Goal: Information Seeking & Learning: Learn about a topic

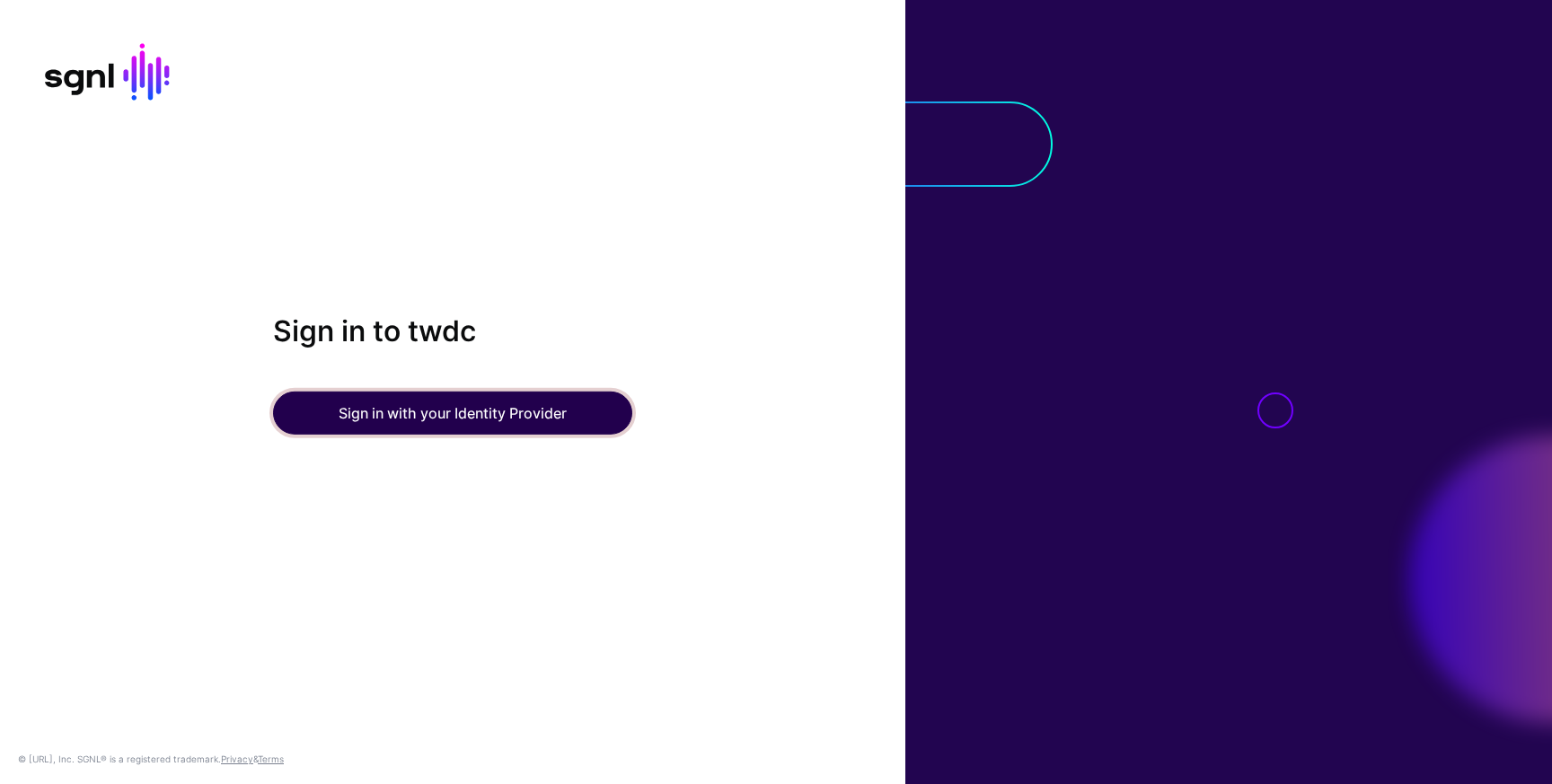
click at [569, 393] on button "Sign in with your Identity Provider" at bounding box center [452, 412] width 359 height 43
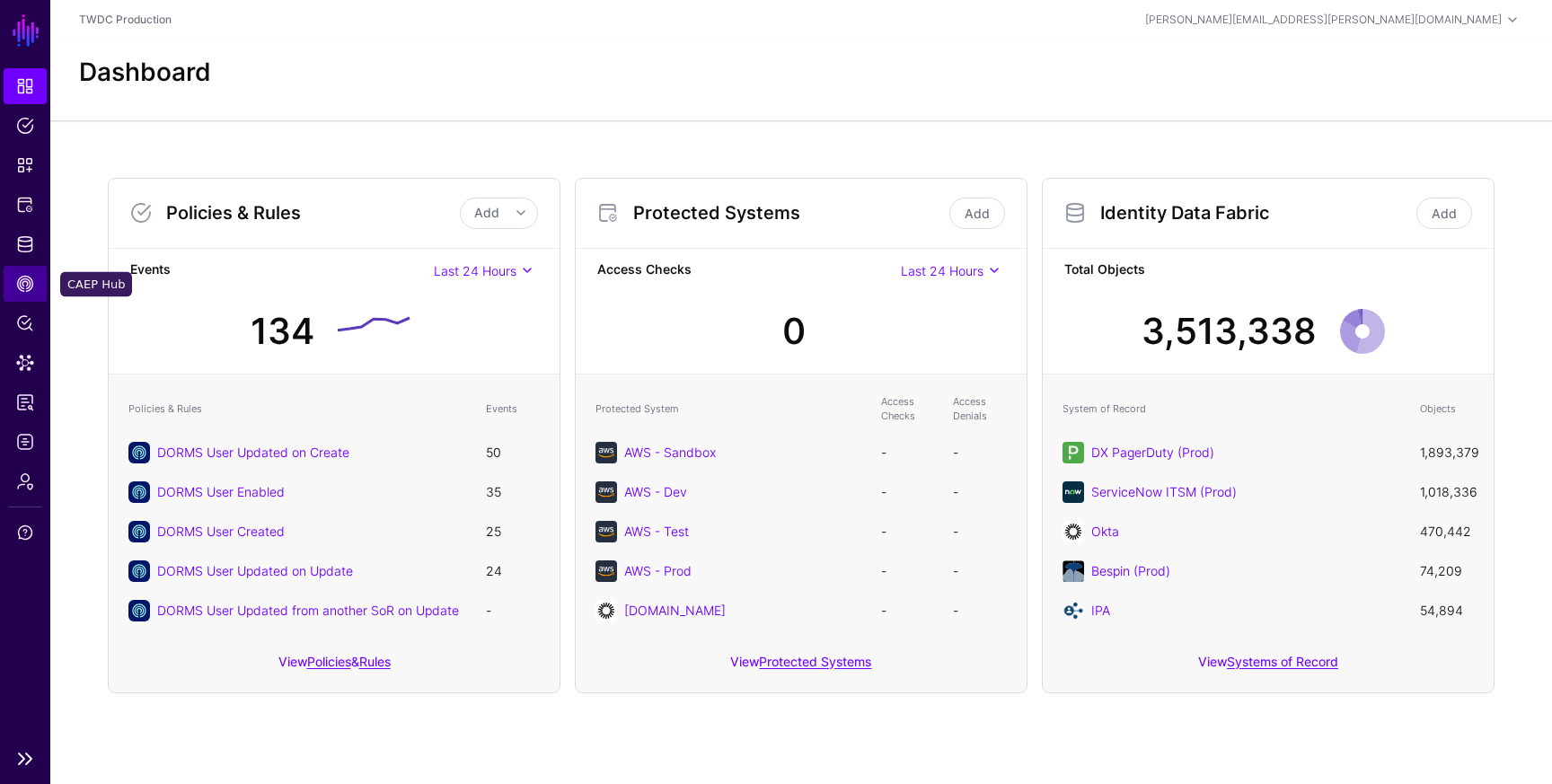
click at [29, 289] on span "CAEP Hub" at bounding box center [26, 284] width 18 height 18
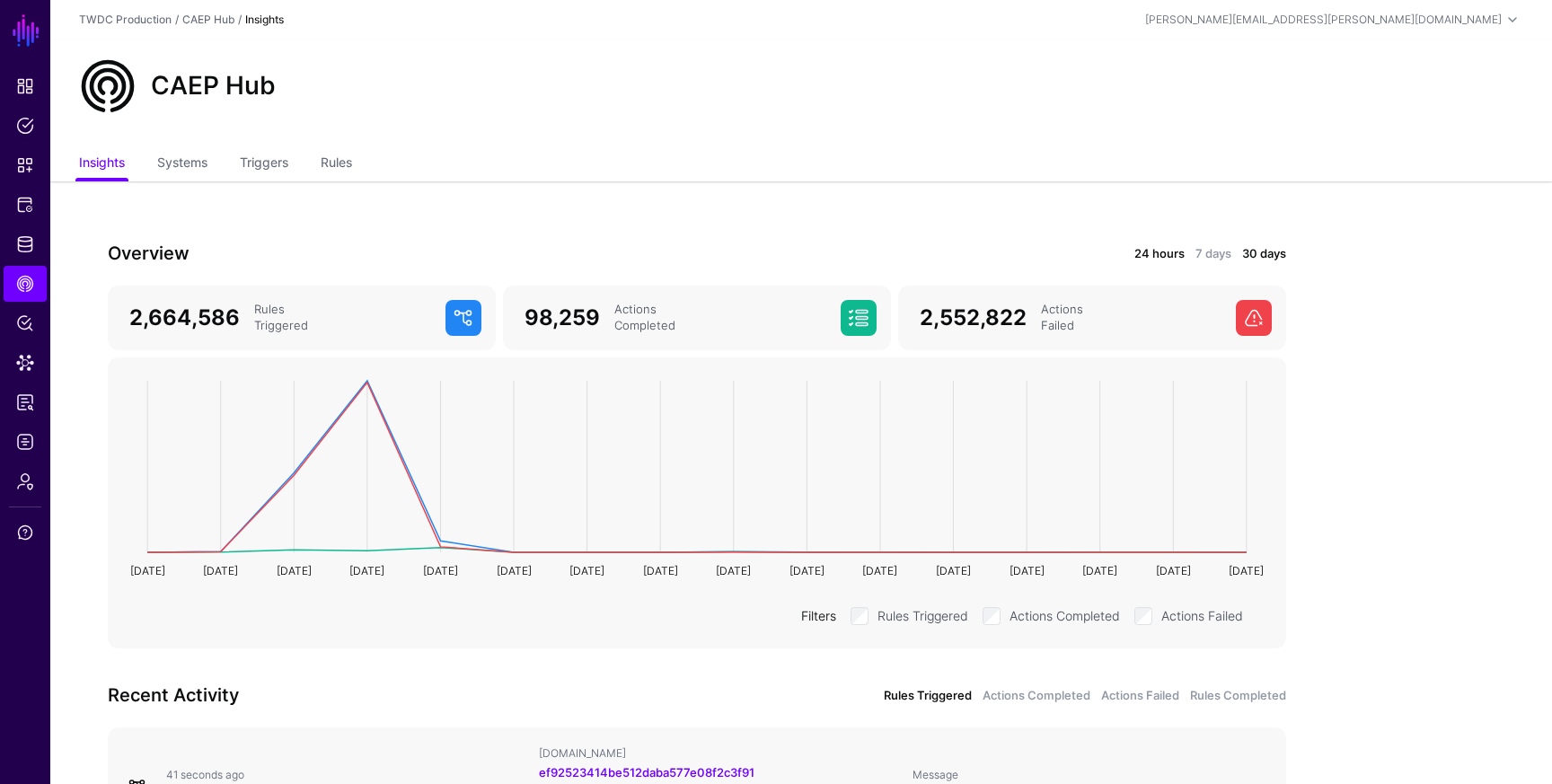
click at [1157, 249] on link "24 hours" at bounding box center [1159, 254] width 50 height 18
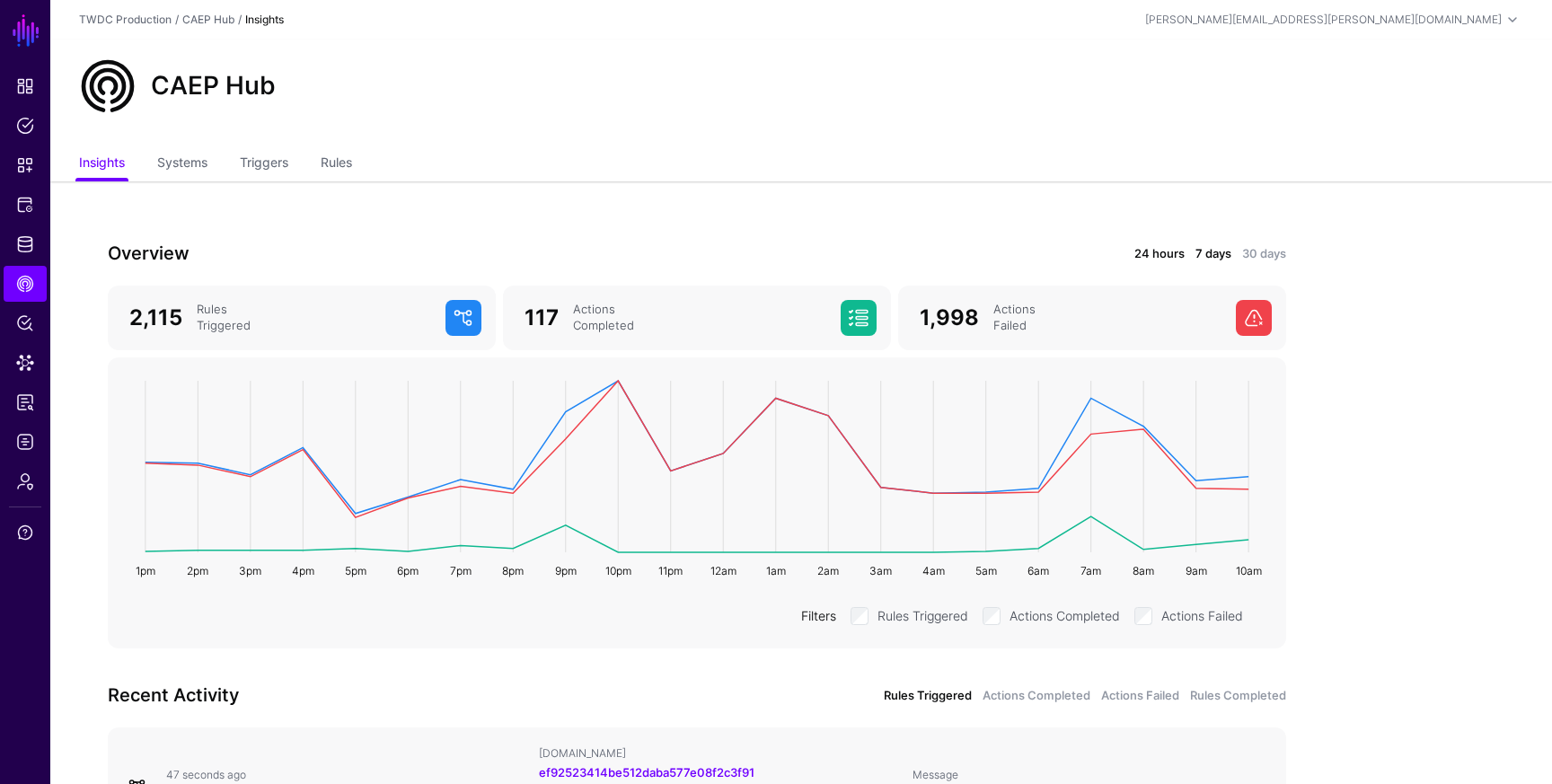
click at [1212, 259] on link "7 days" at bounding box center [1213, 254] width 36 height 18
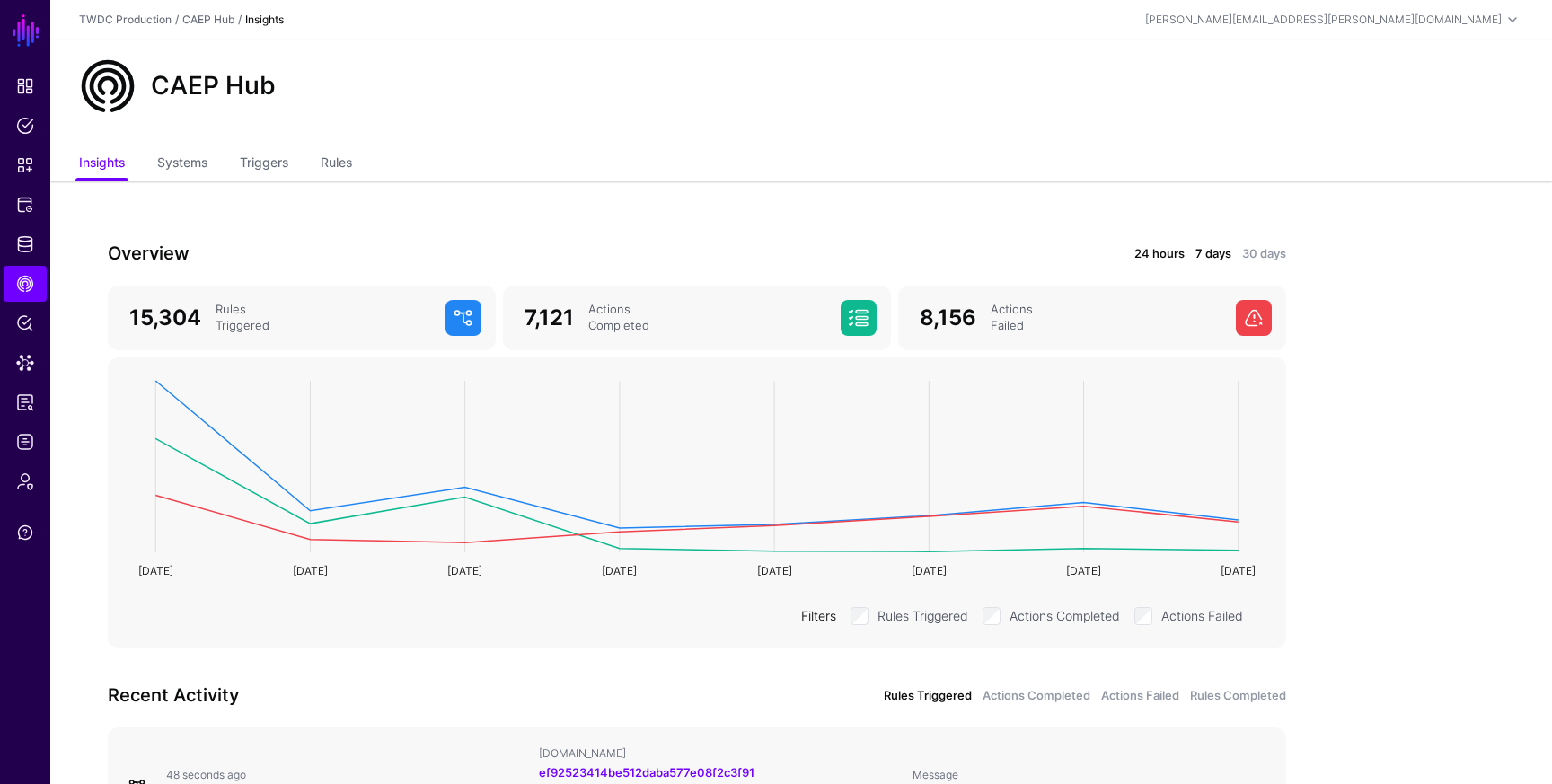
click at [1163, 252] on link "24 hours" at bounding box center [1159, 254] width 50 height 18
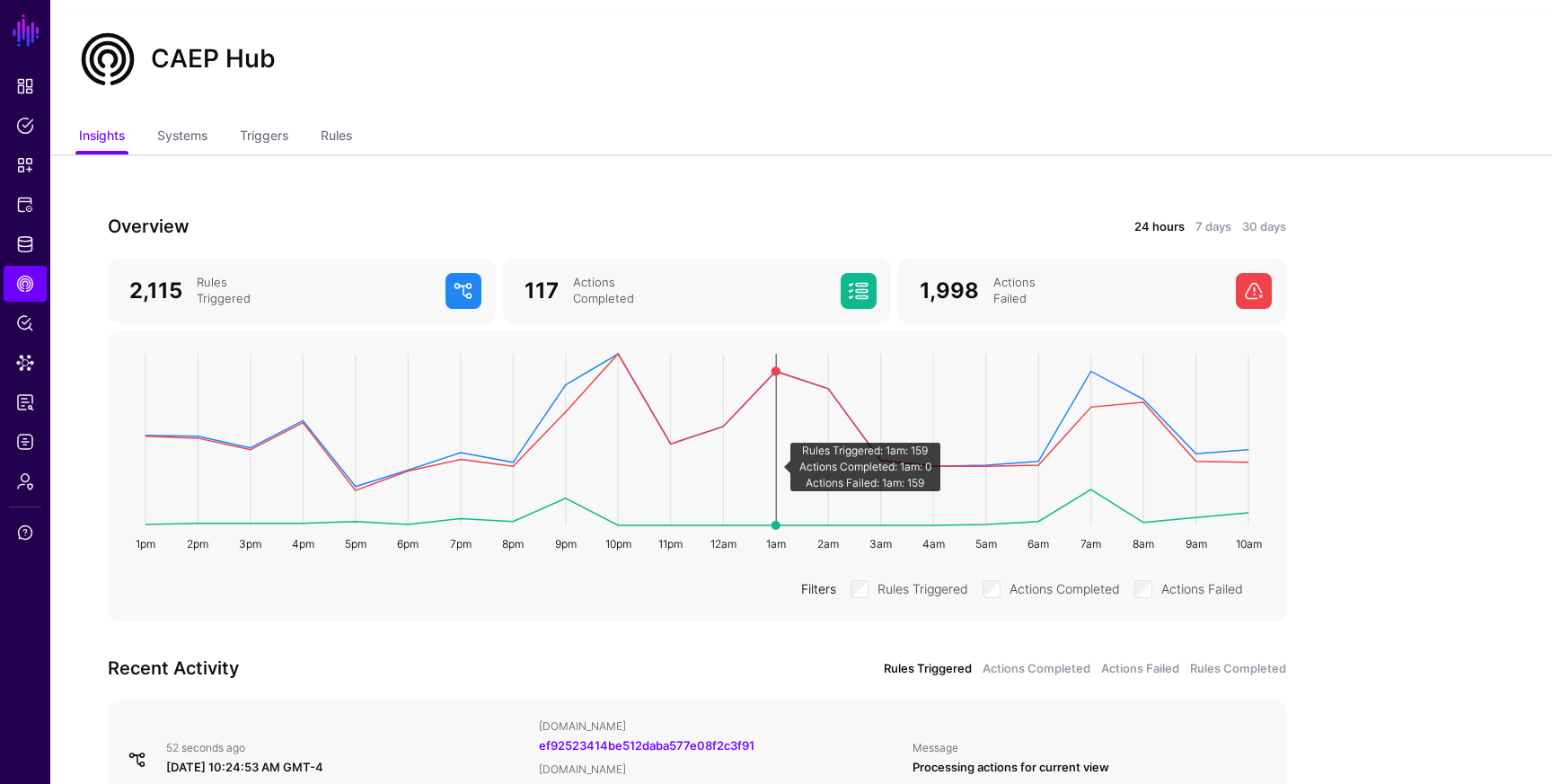
scroll to position [31, 0]
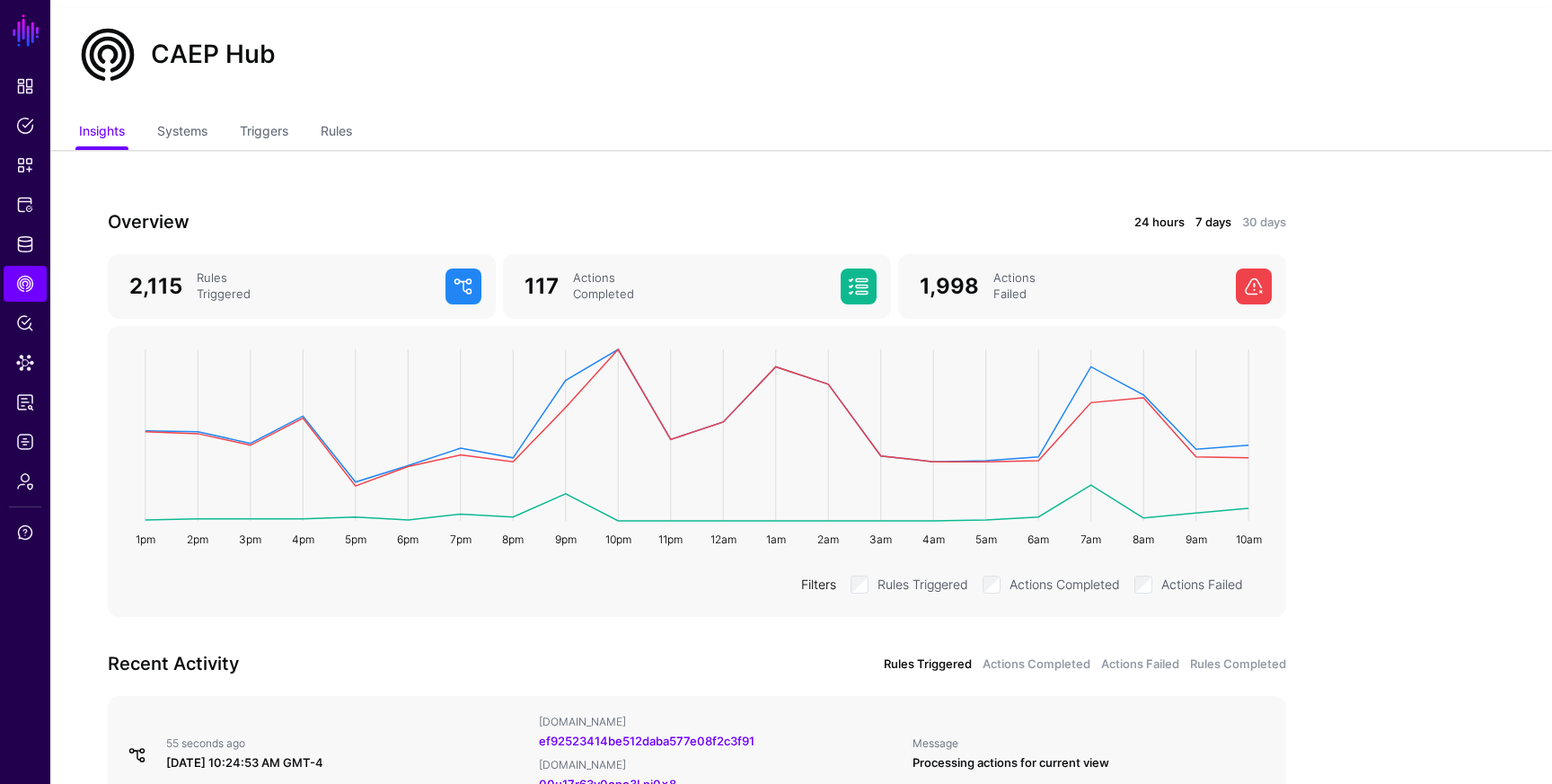
click at [1208, 222] on link "7 days" at bounding box center [1213, 222] width 36 height 18
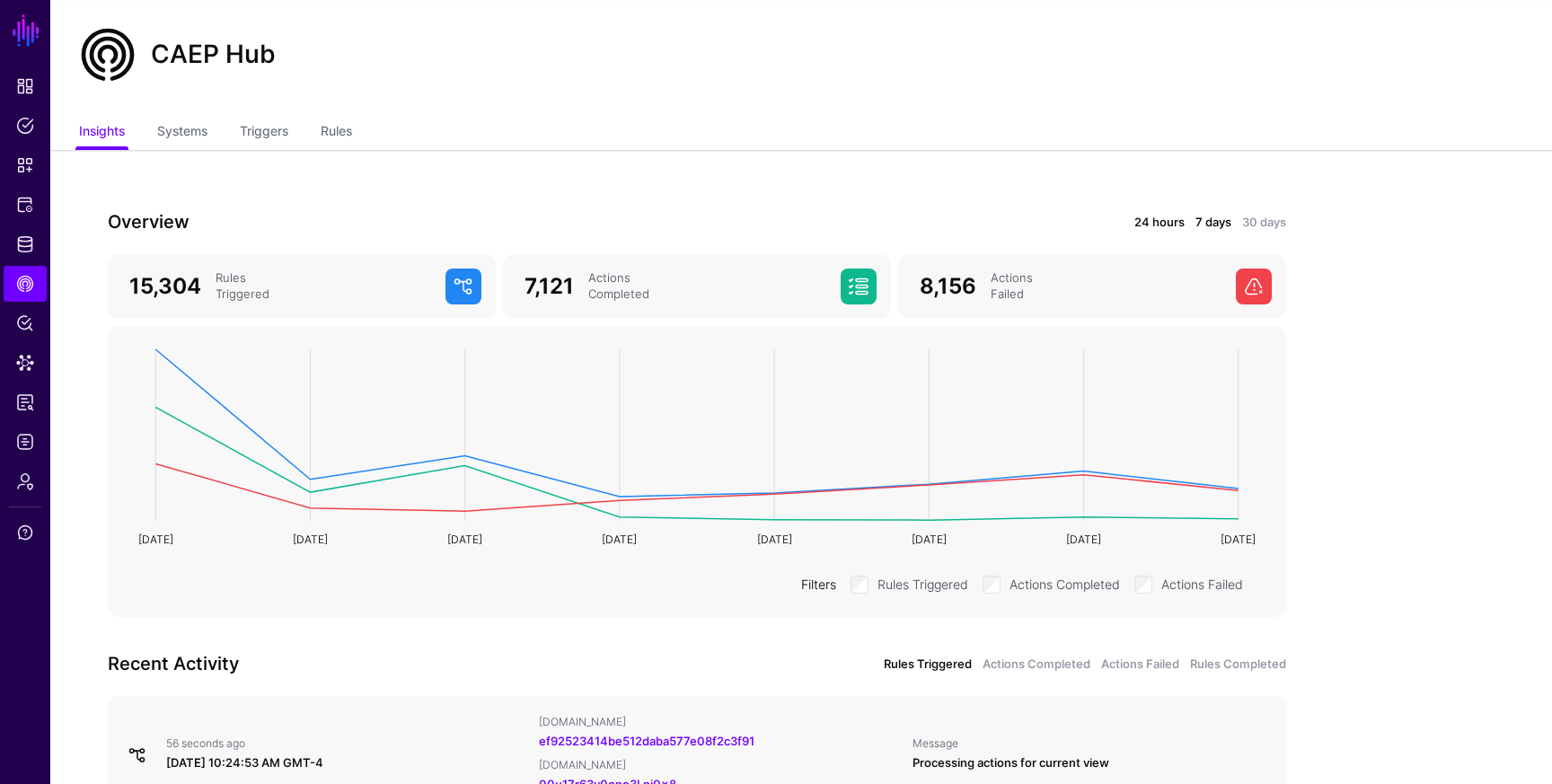
click at [1173, 222] on link "24 hours" at bounding box center [1159, 222] width 50 height 18
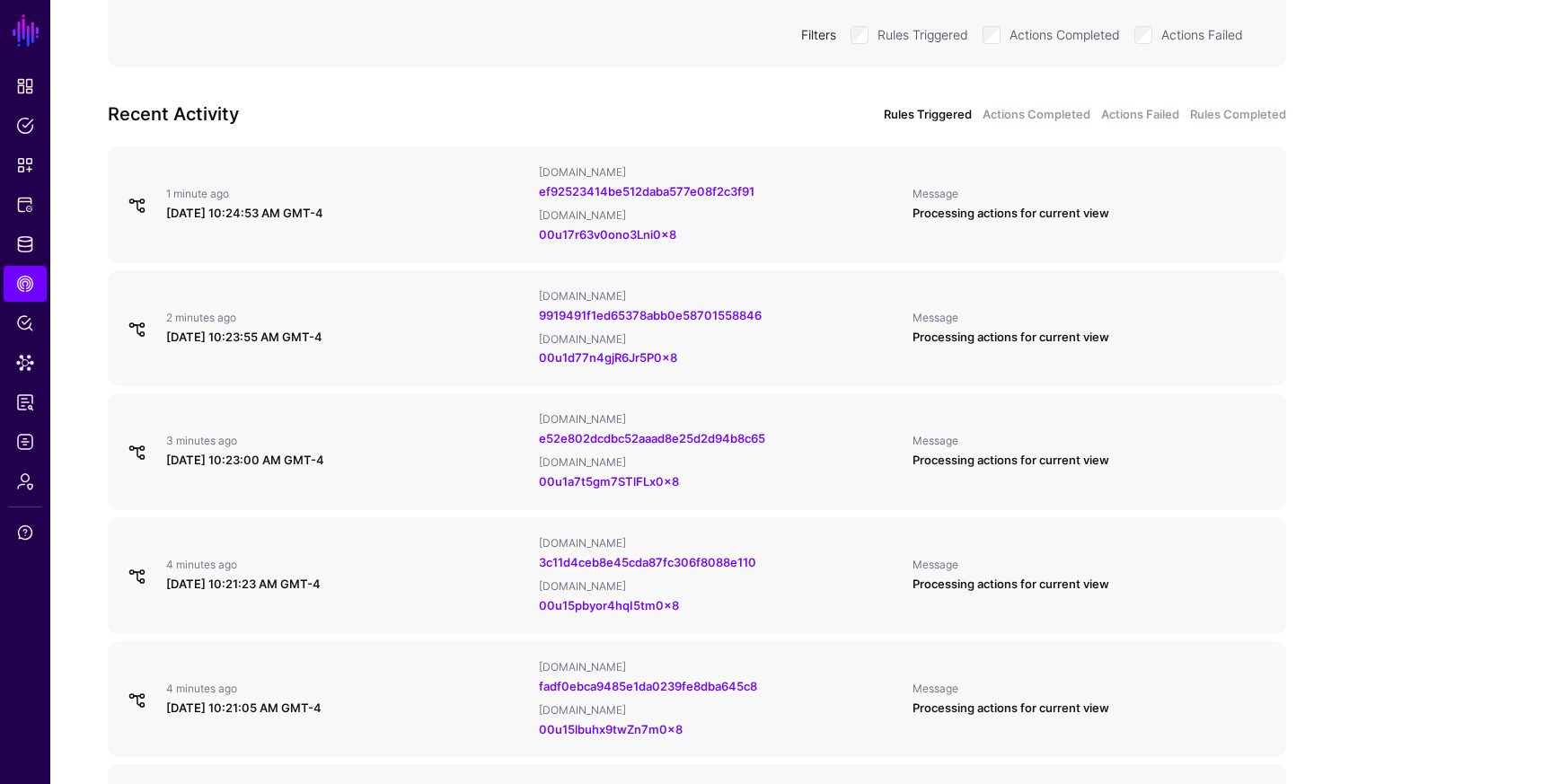
scroll to position [0, 0]
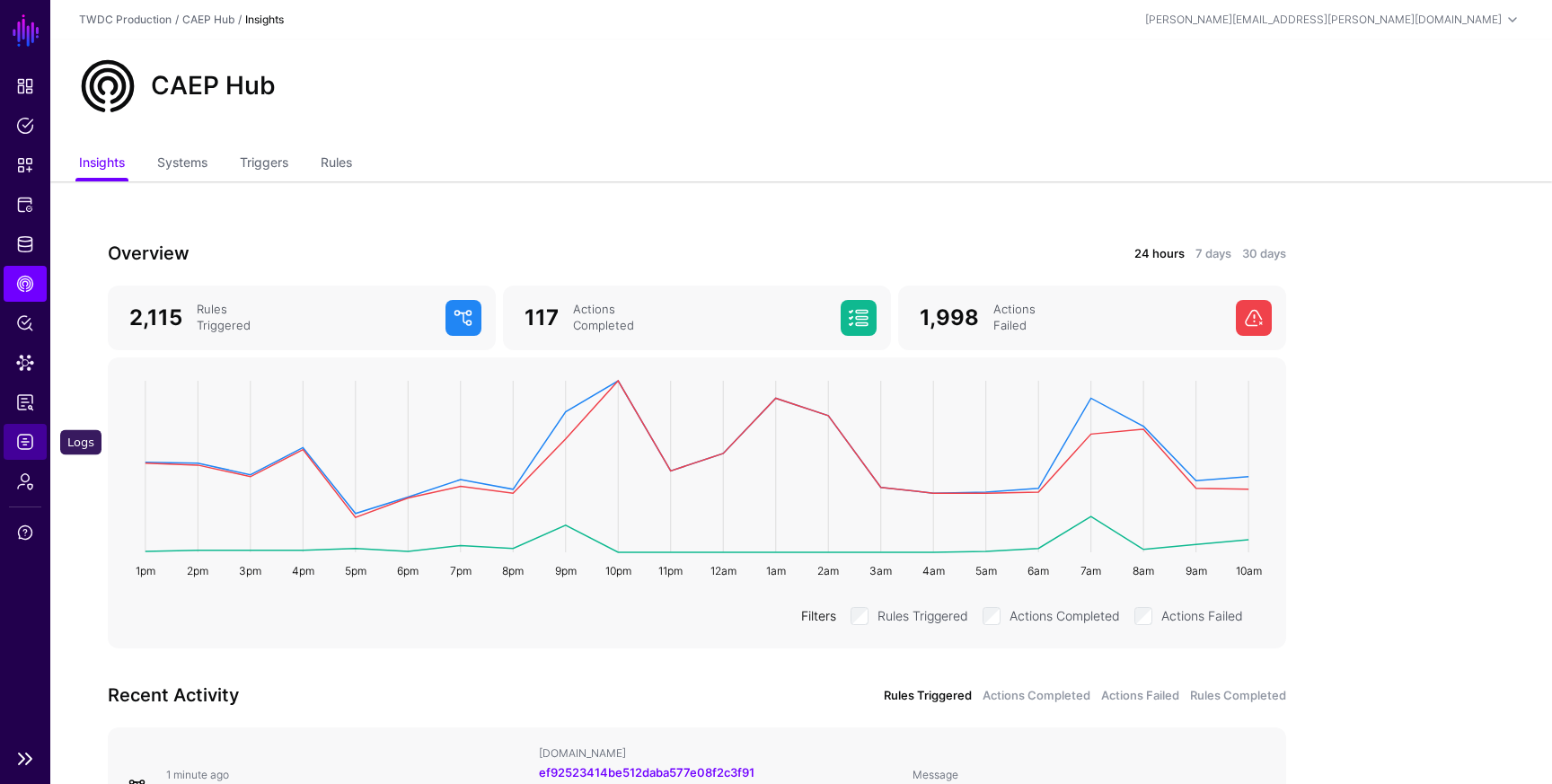
click at [29, 437] on span "Logs" at bounding box center [26, 442] width 18 height 18
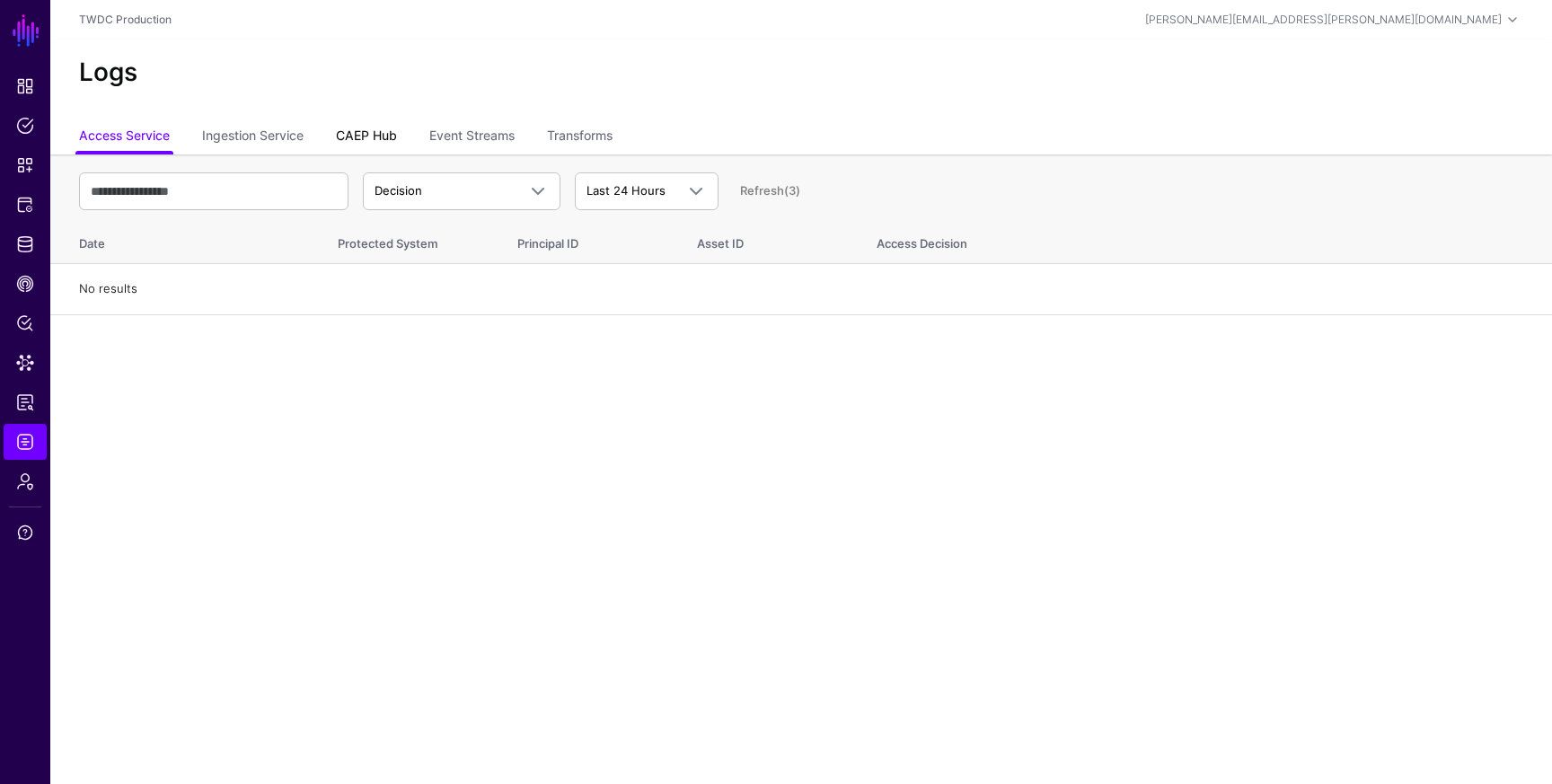
click at [381, 138] on link "CAEP Hub" at bounding box center [366, 137] width 61 height 34
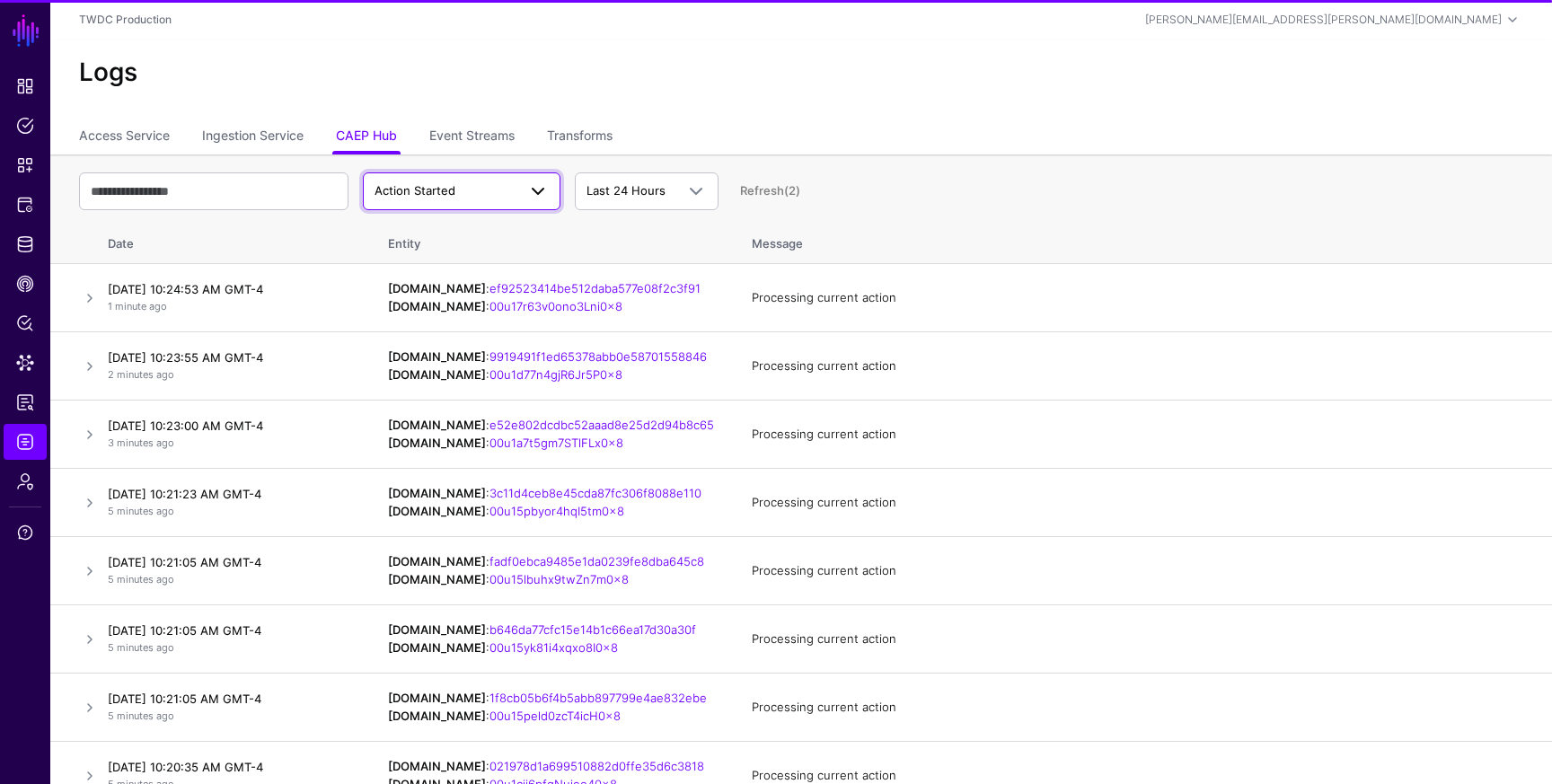
click at [471, 193] on span "Action Started" at bounding box center [446, 191] width 142 height 18
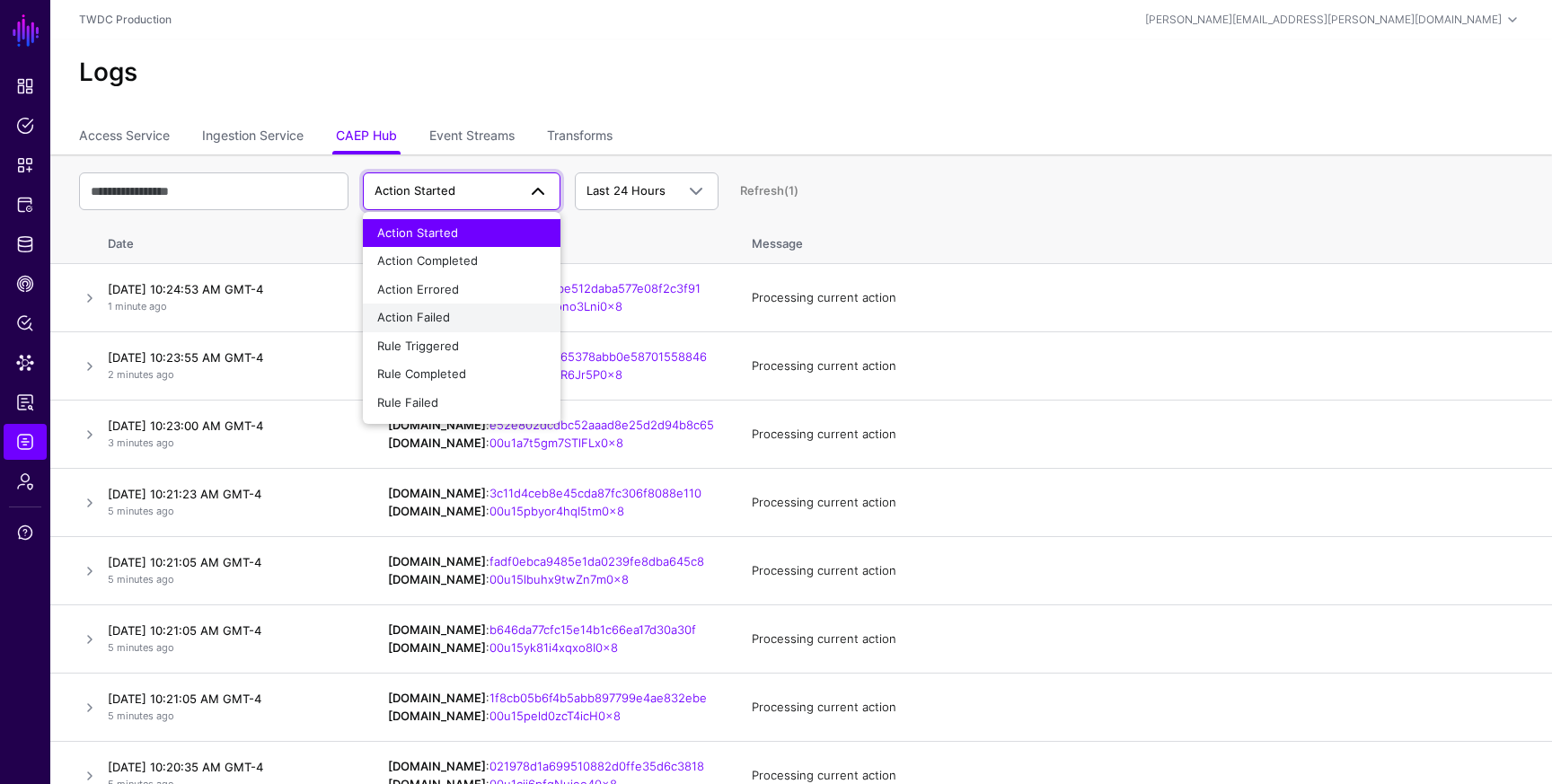
click at [491, 314] on div "Action Failed" at bounding box center [461, 318] width 169 height 18
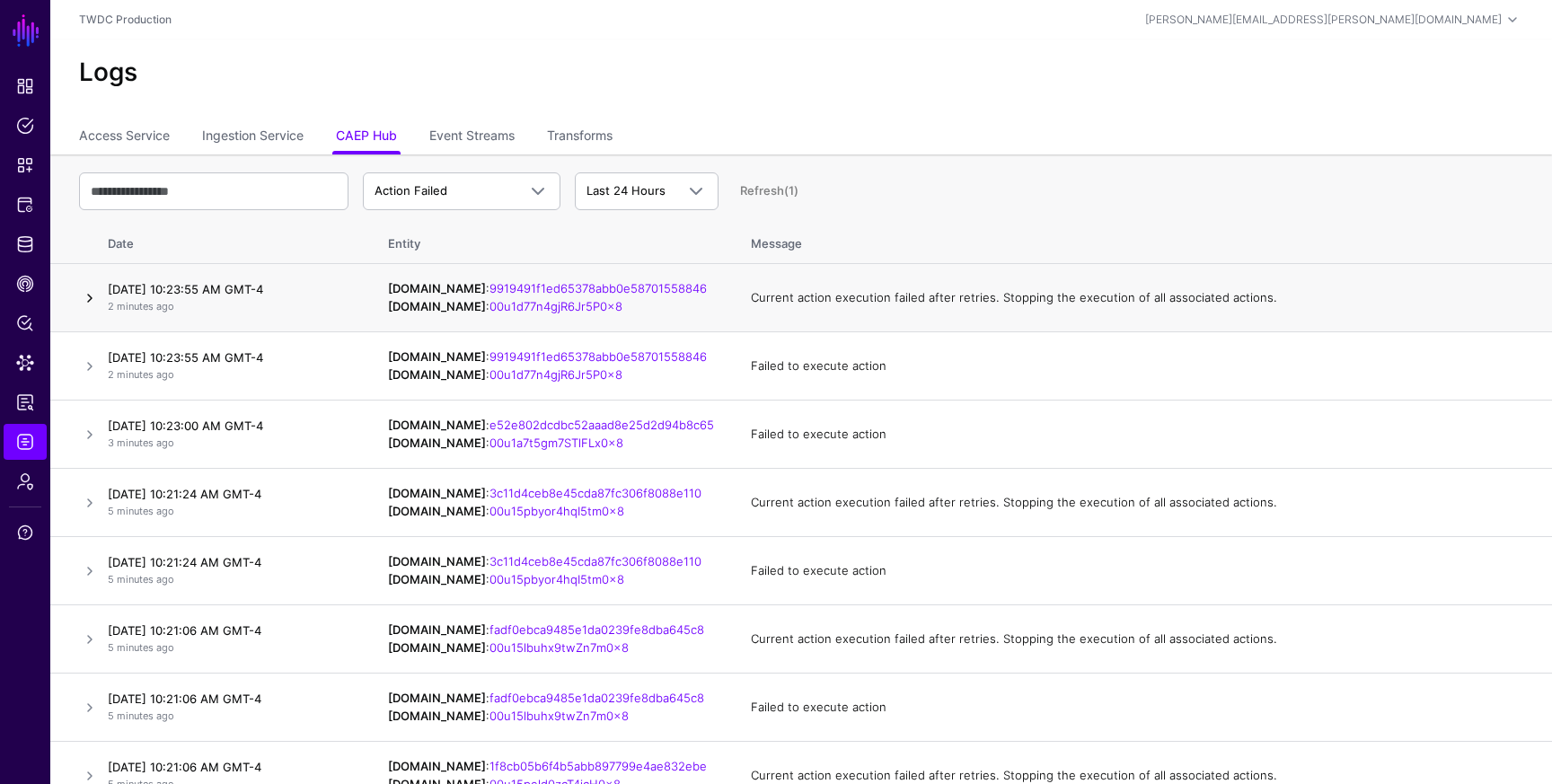
click at [83, 302] on link at bounding box center [90, 298] width 22 height 22
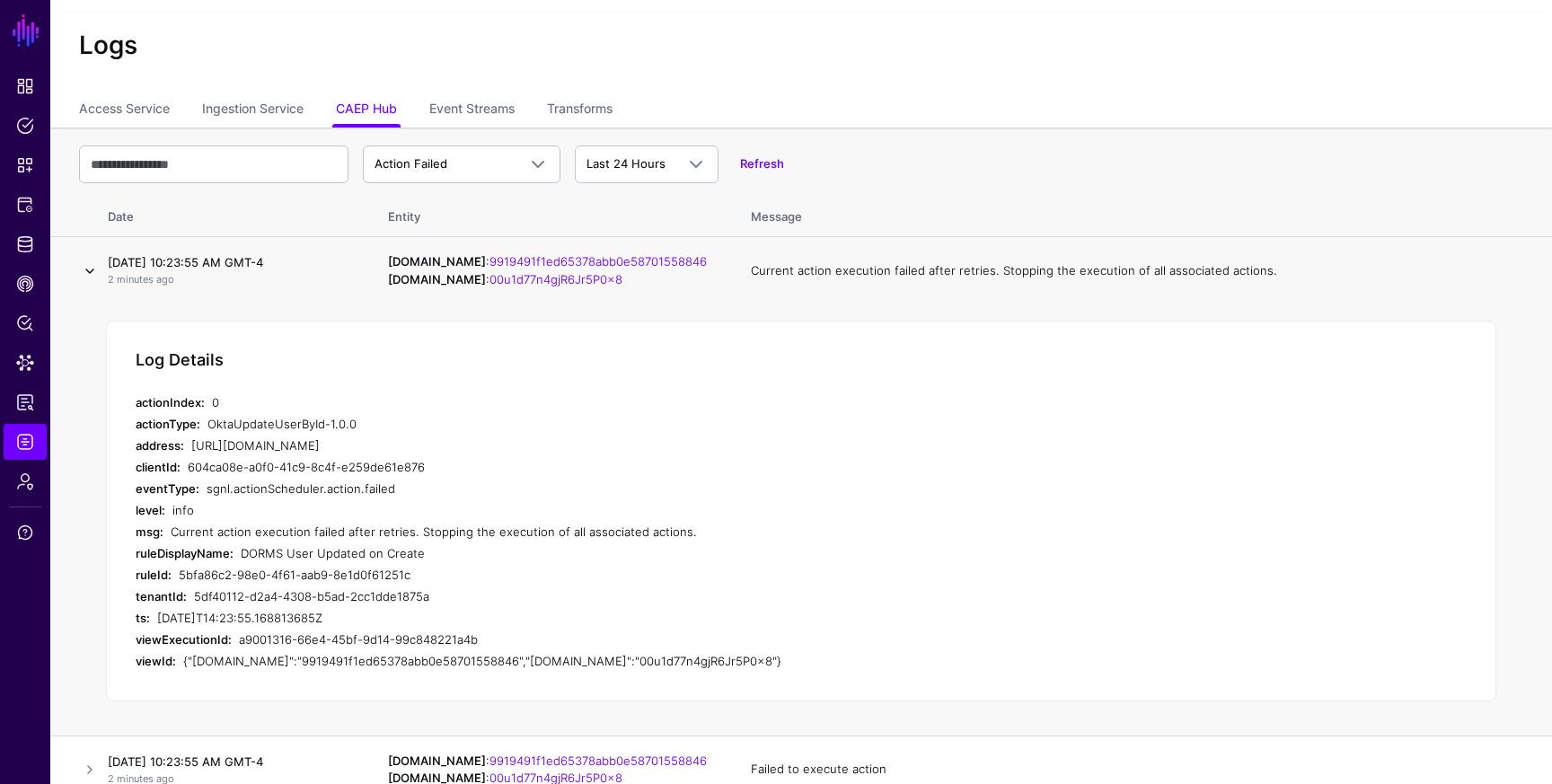
scroll to position [28, 0]
click at [92, 264] on link at bounding box center [90, 271] width 22 height 22
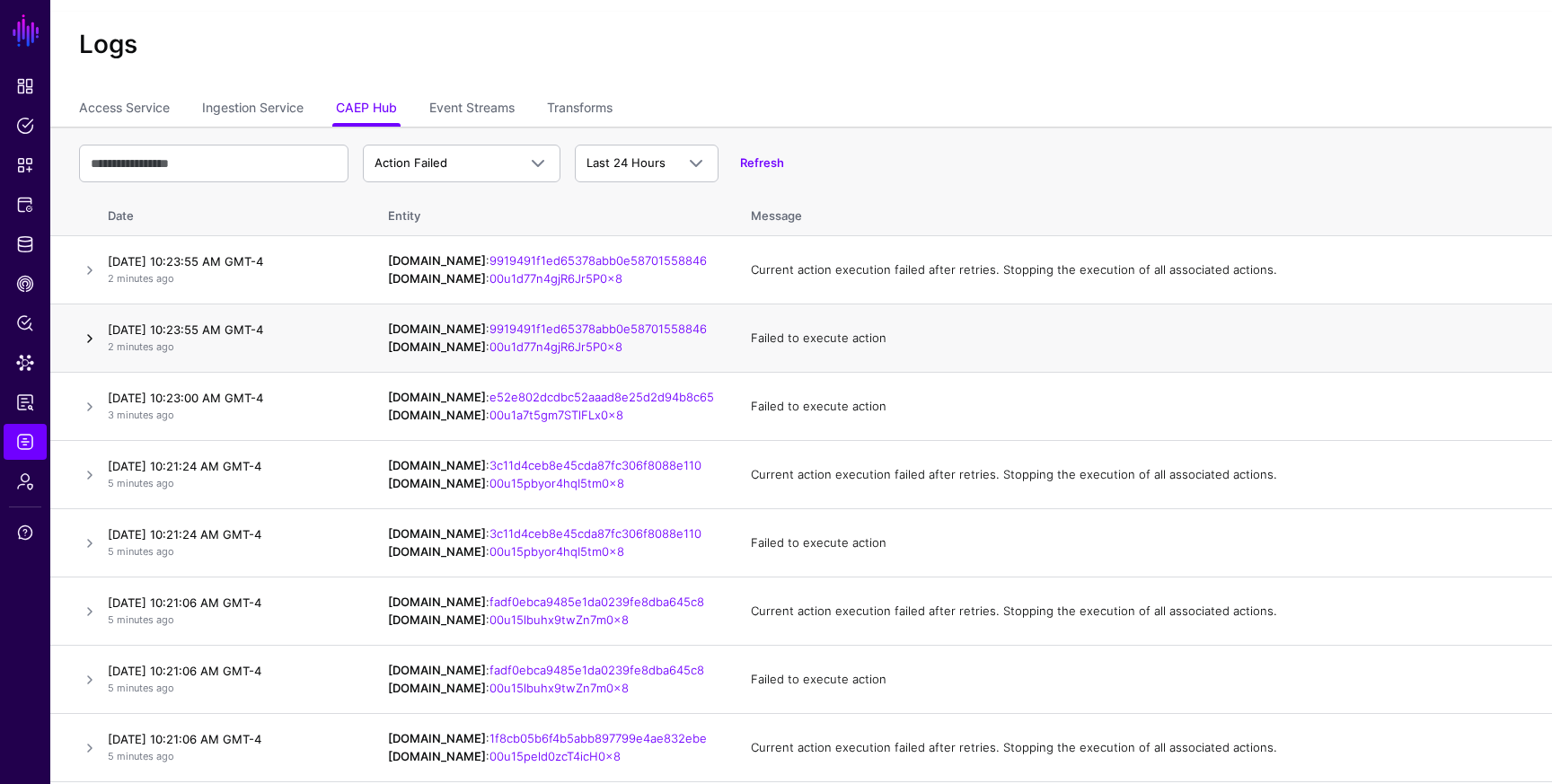
click at [93, 339] on link at bounding box center [90, 338] width 22 height 22
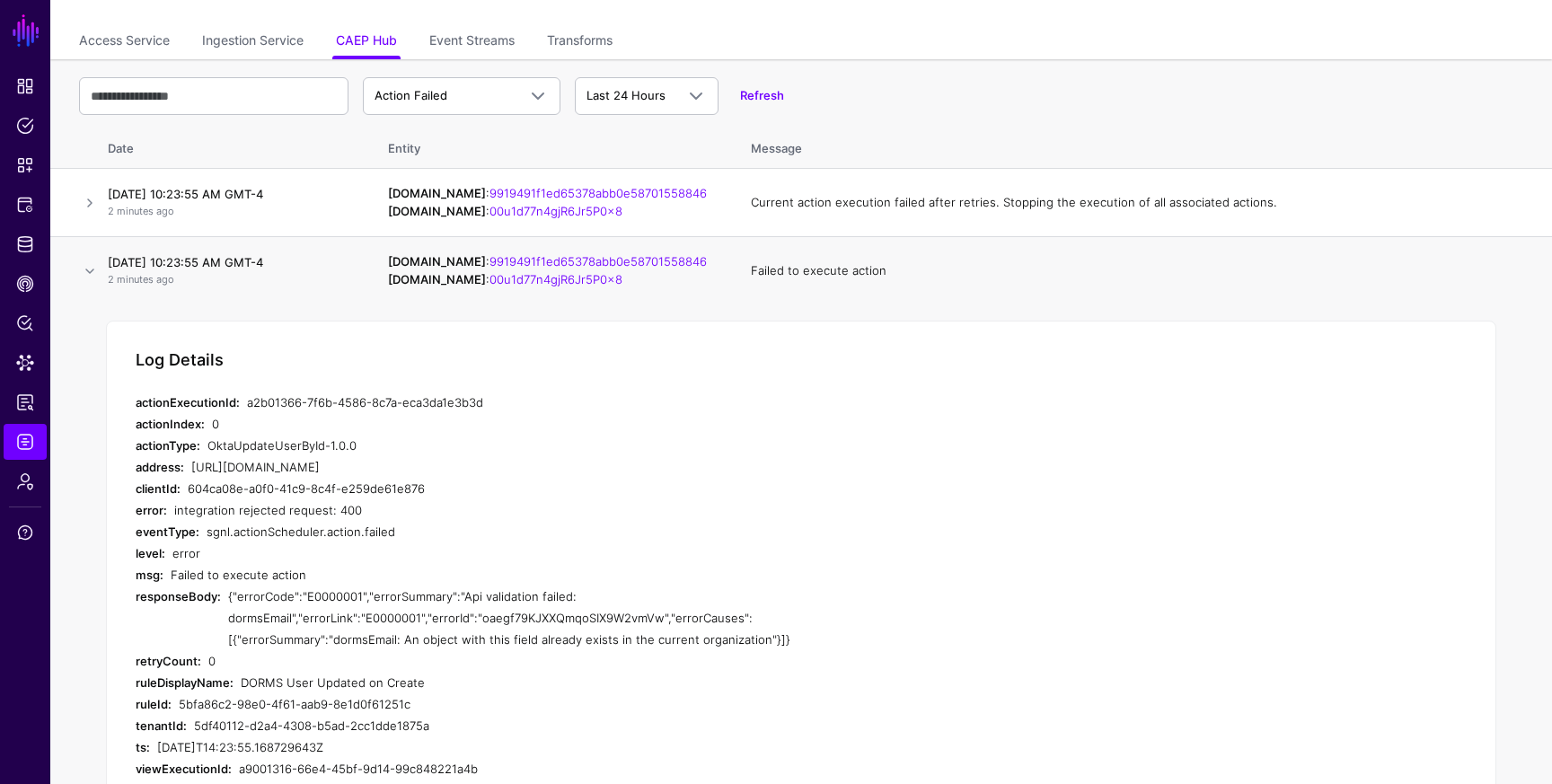
scroll to position [129, 0]
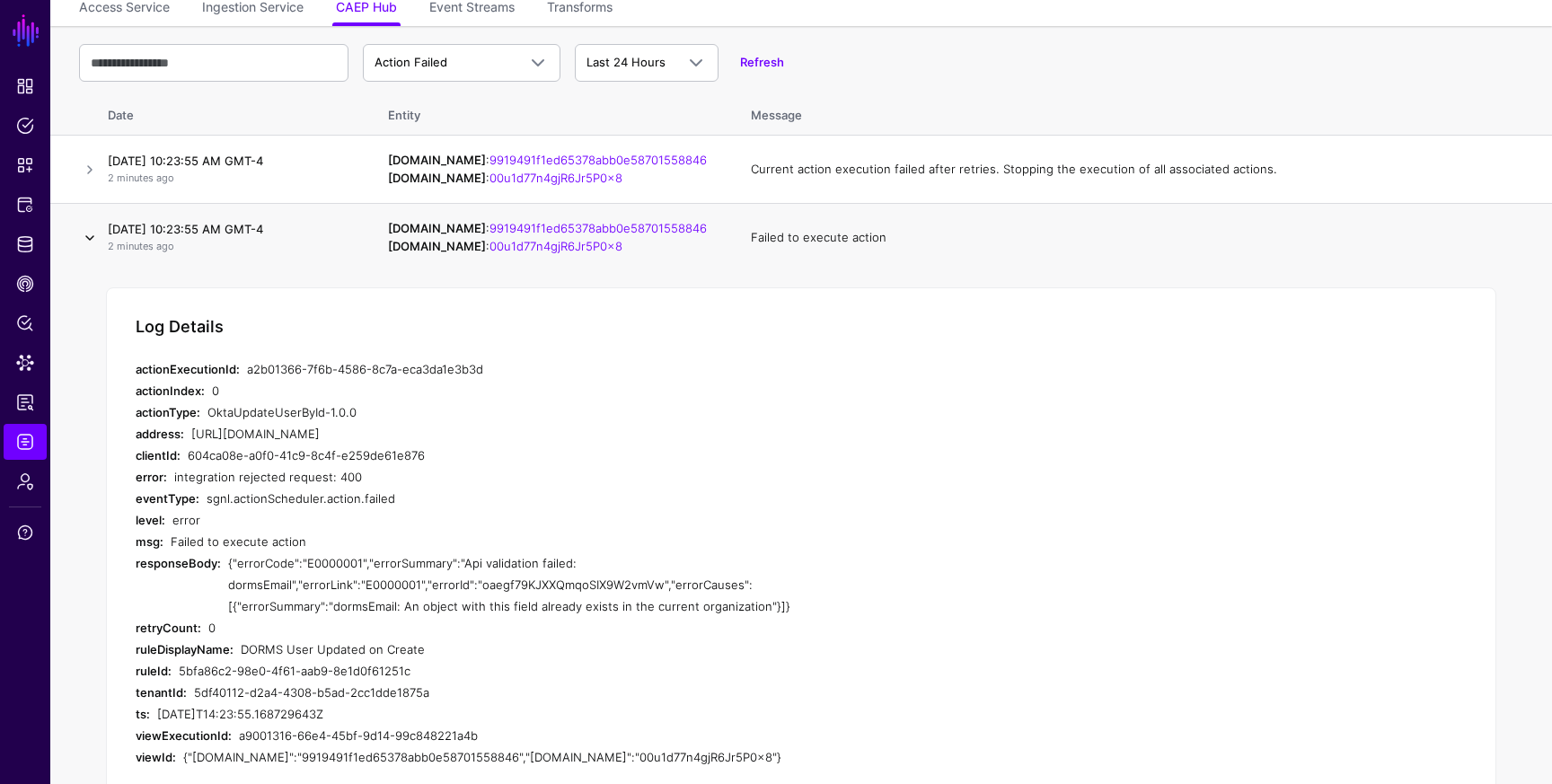
click at [87, 241] on link at bounding box center [90, 238] width 22 height 22
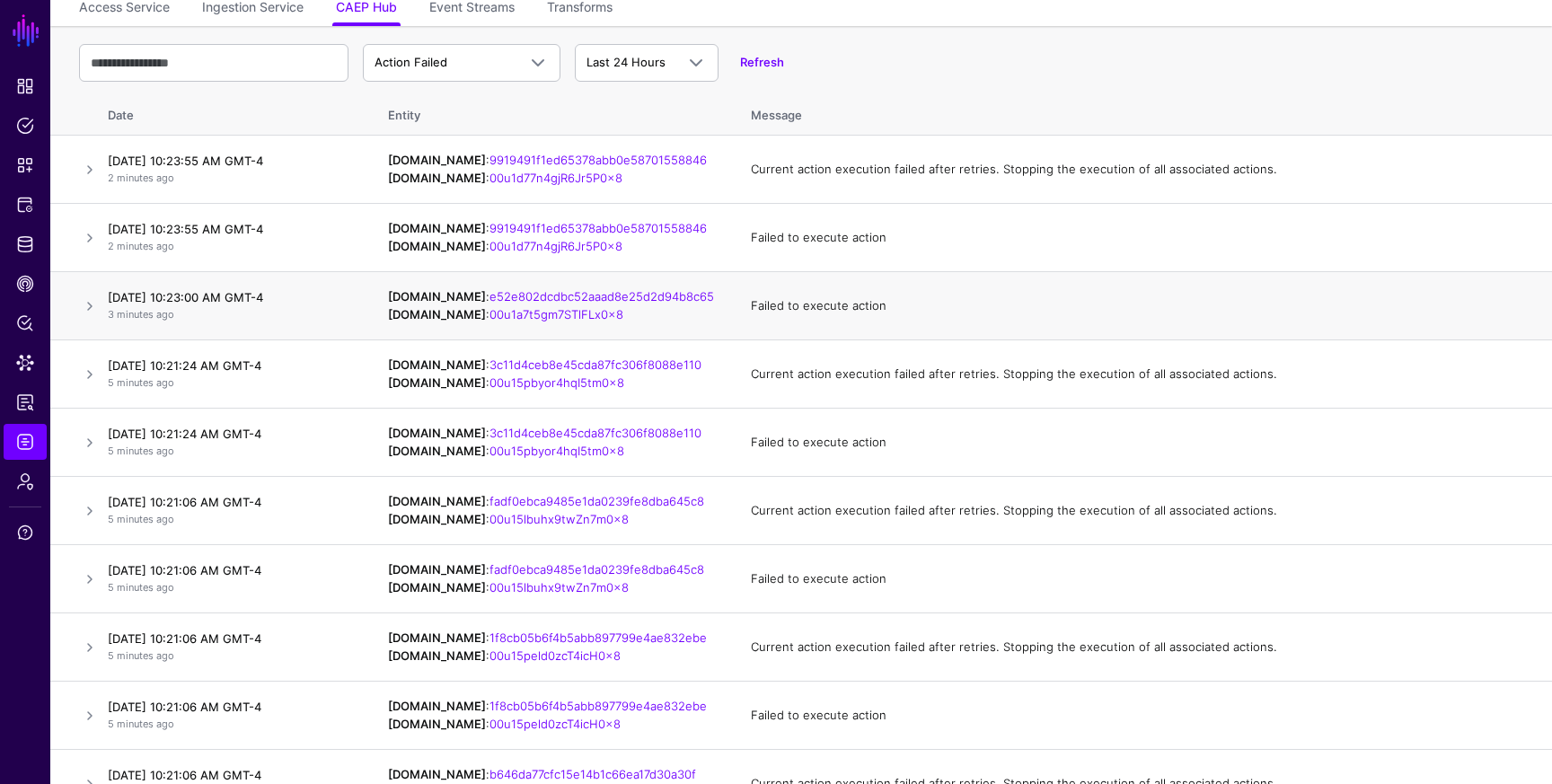
click at [91, 321] on td at bounding box center [75, 305] width 50 height 68
click at [91, 309] on link at bounding box center [90, 306] width 22 height 22
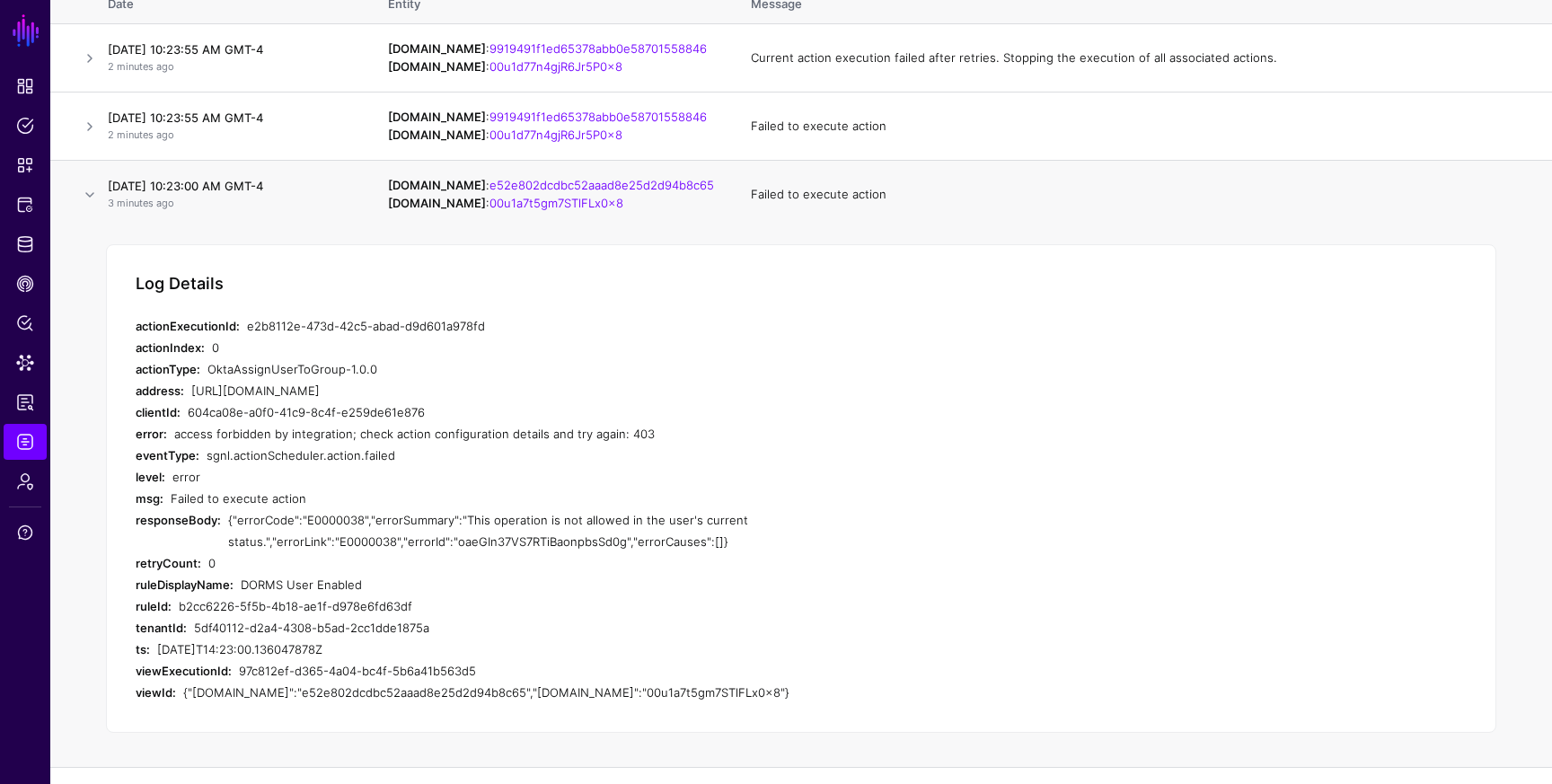
scroll to position [241, 0]
click at [532, 205] on link "00u1a7t5gm7STlFLx0x8" at bounding box center [556, 202] width 134 height 15
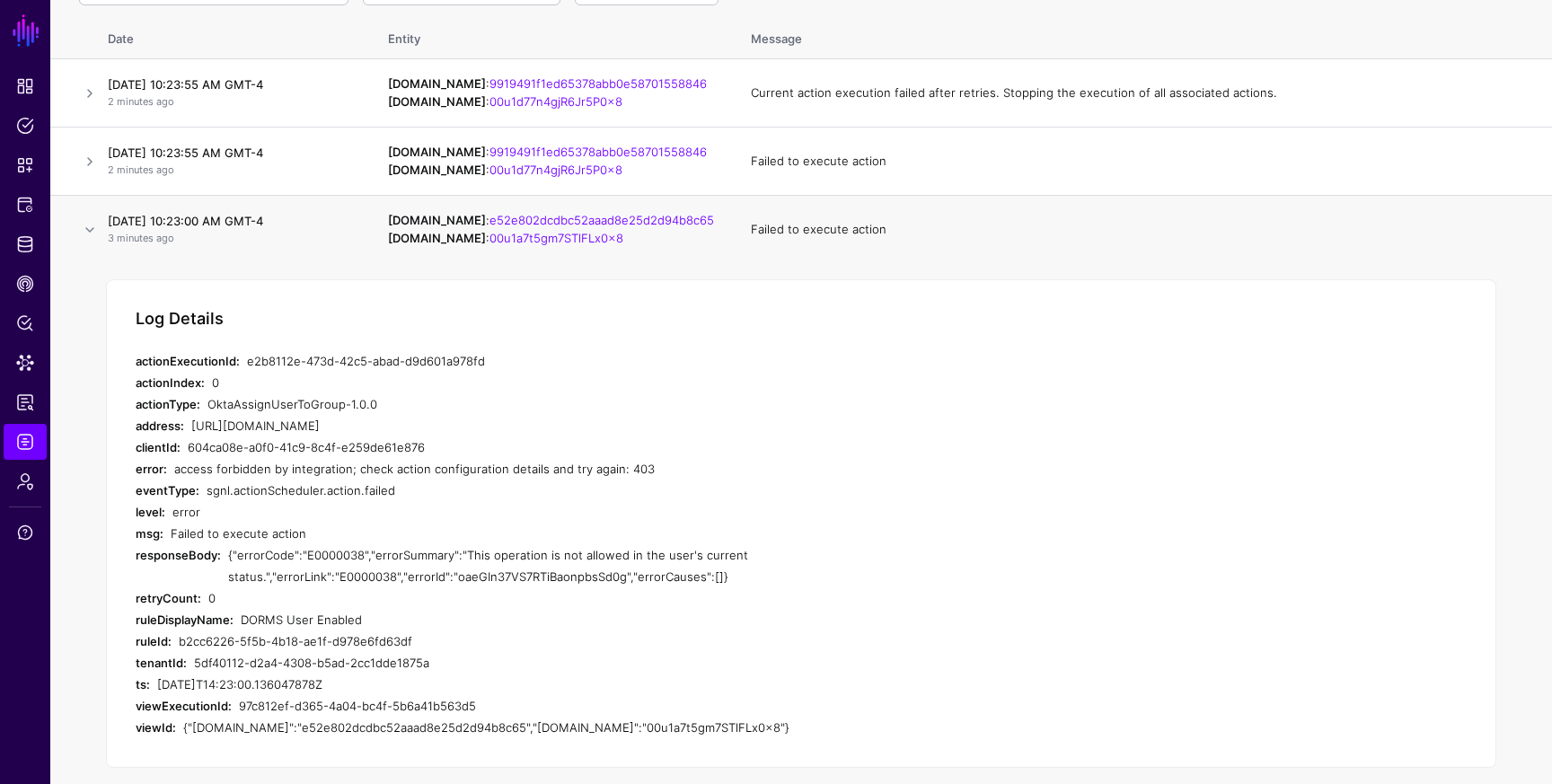
scroll to position [195, 0]
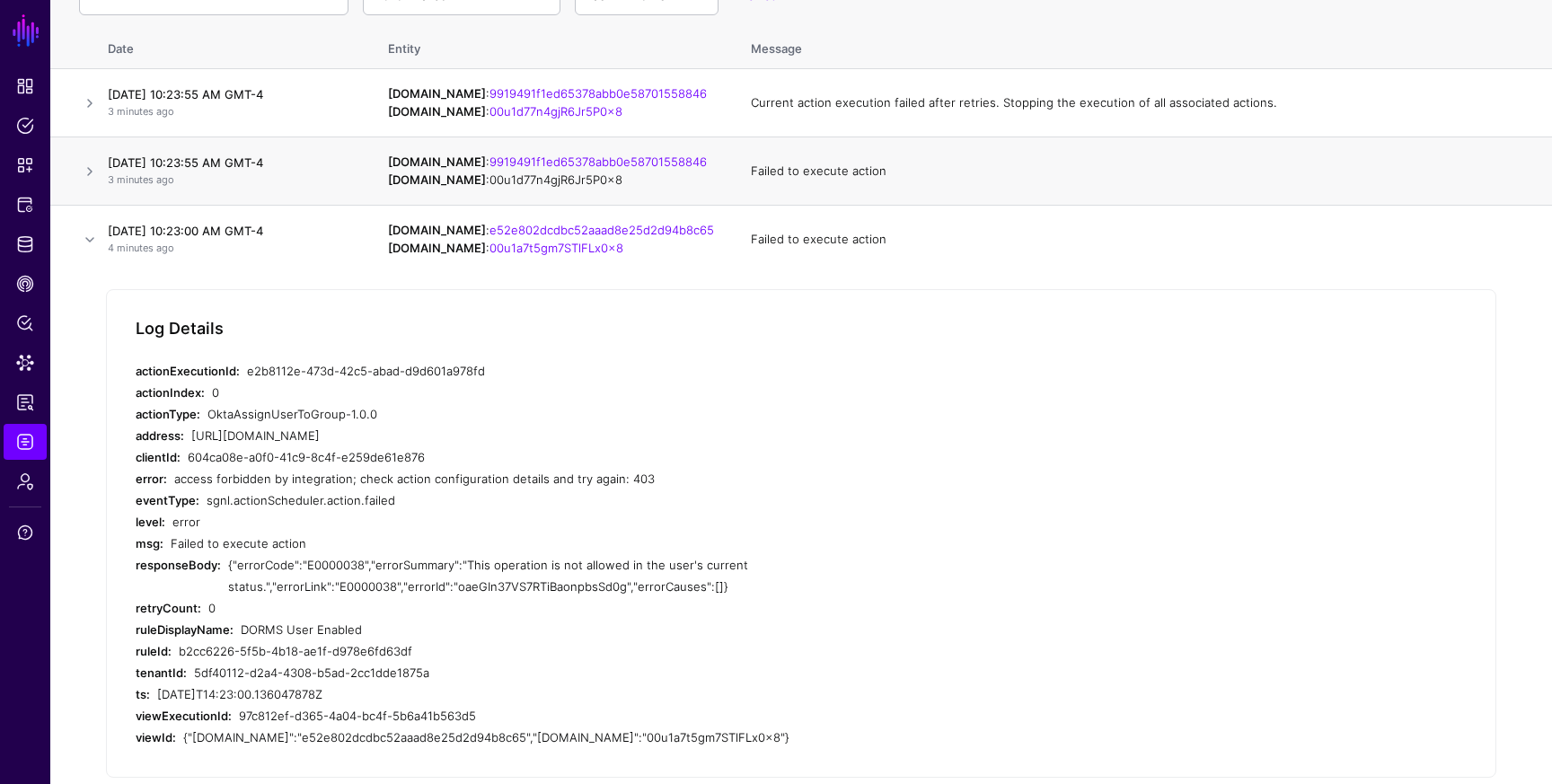
click at [526, 185] on link "00u1d77n4gjR6Jr5P0x8" at bounding box center [556, 180] width 133 height 15
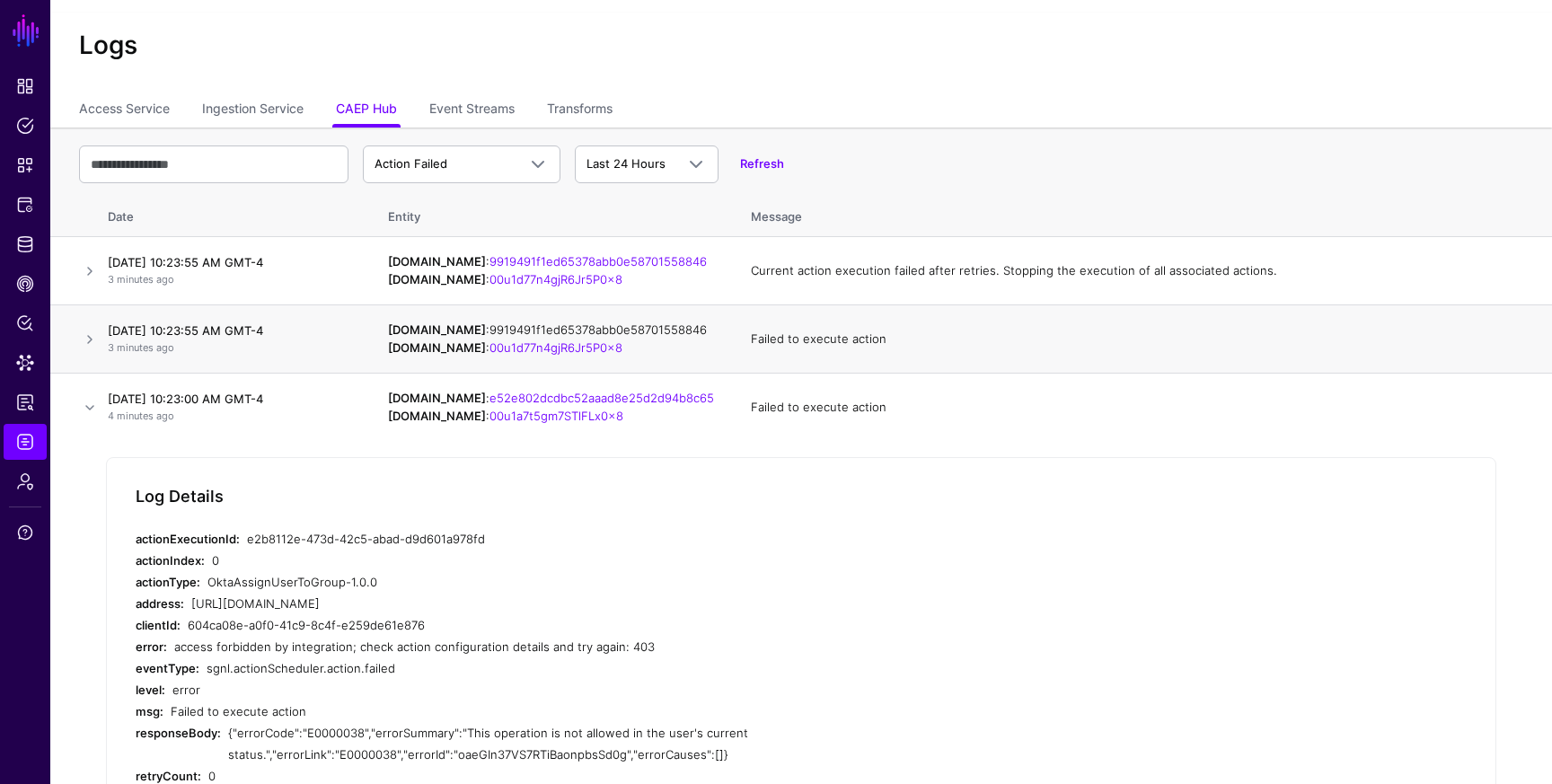
scroll to position [0, 0]
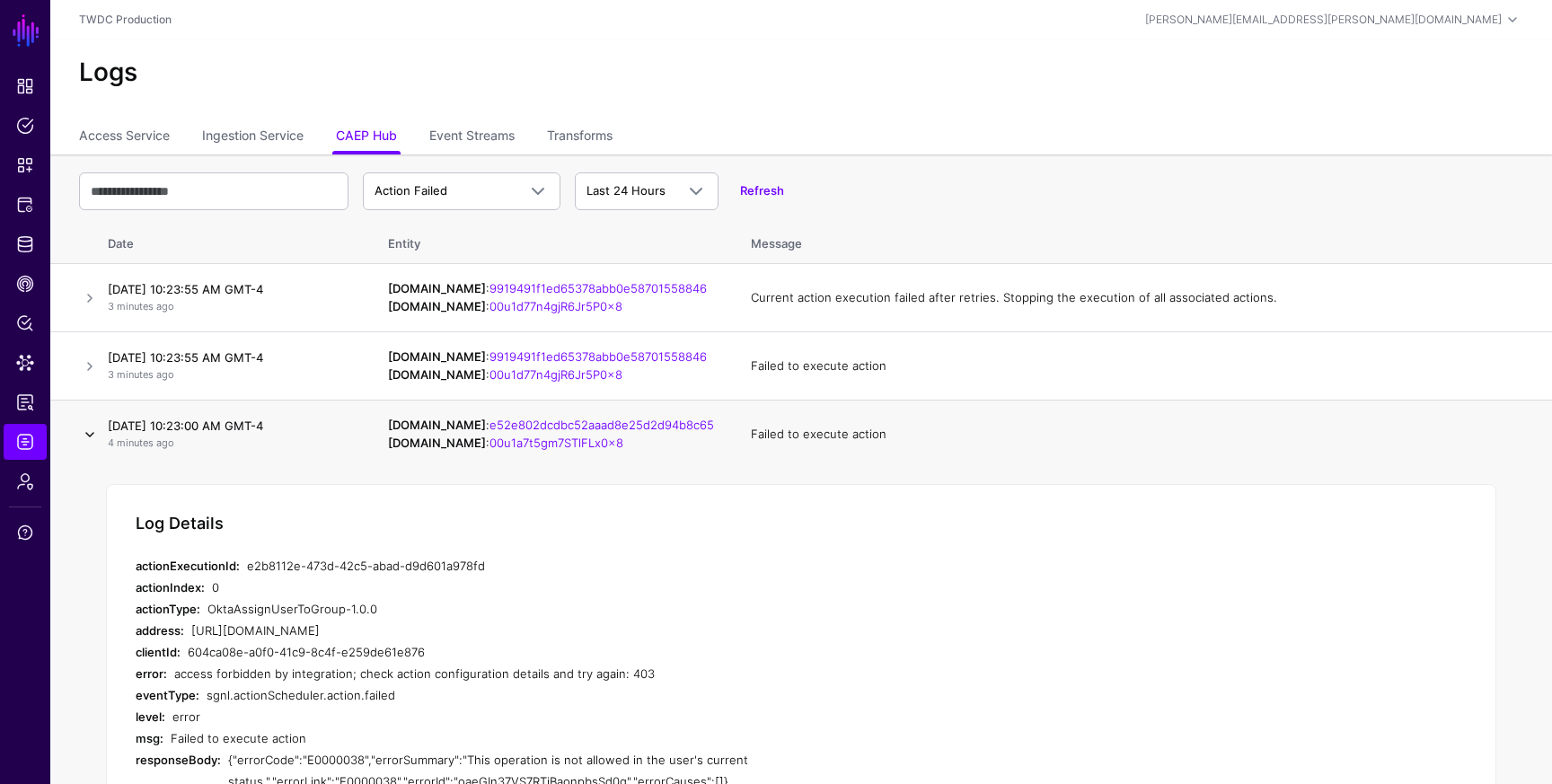
click at [88, 437] on link at bounding box center [90, 435] width 22 height 22
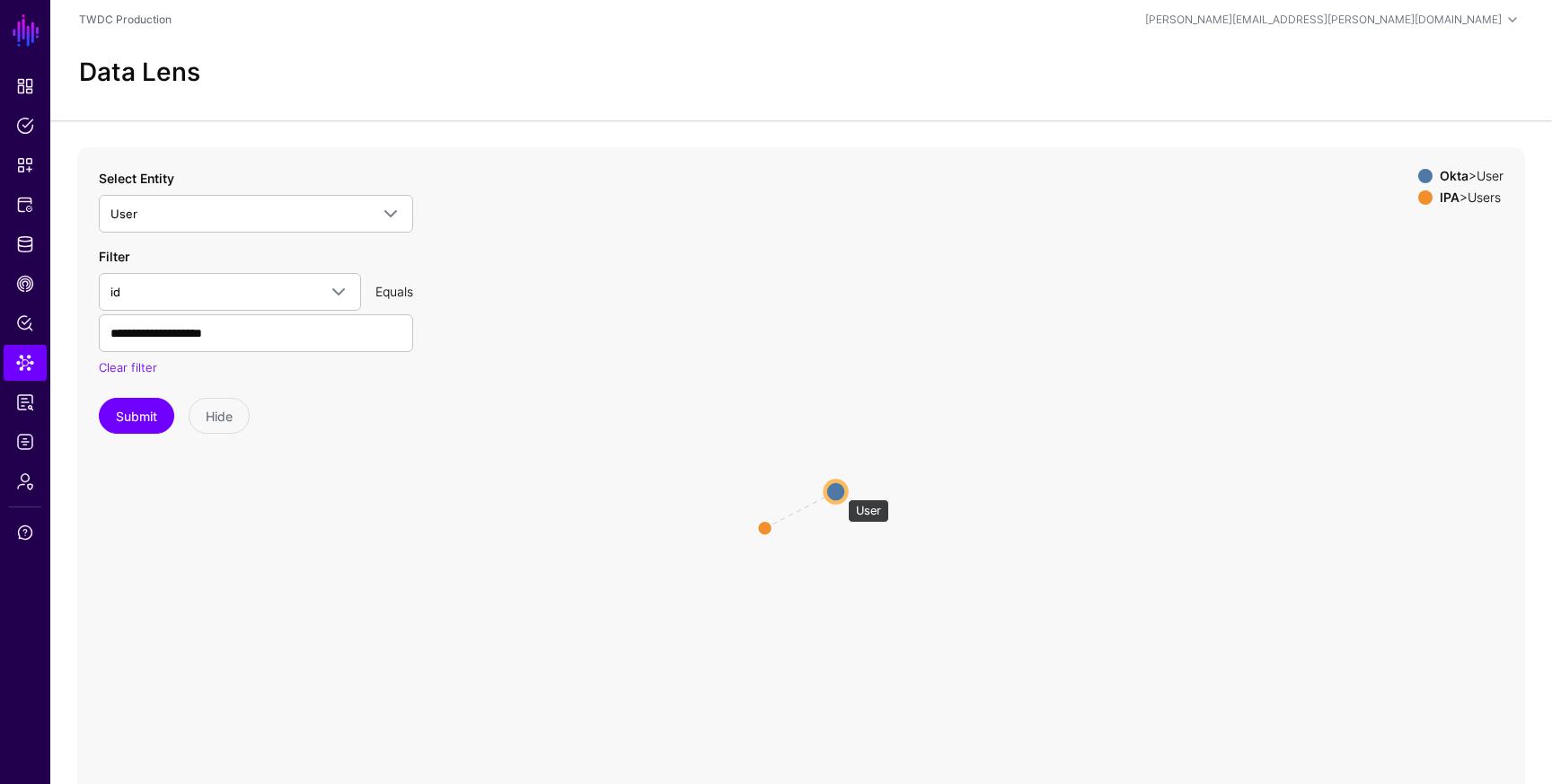
click at [839, 490] on circle at bounding box center [836, 491] width 22 height 22
click at [835, 490] on circle at bounding box center [835, 491] width 22 height 22
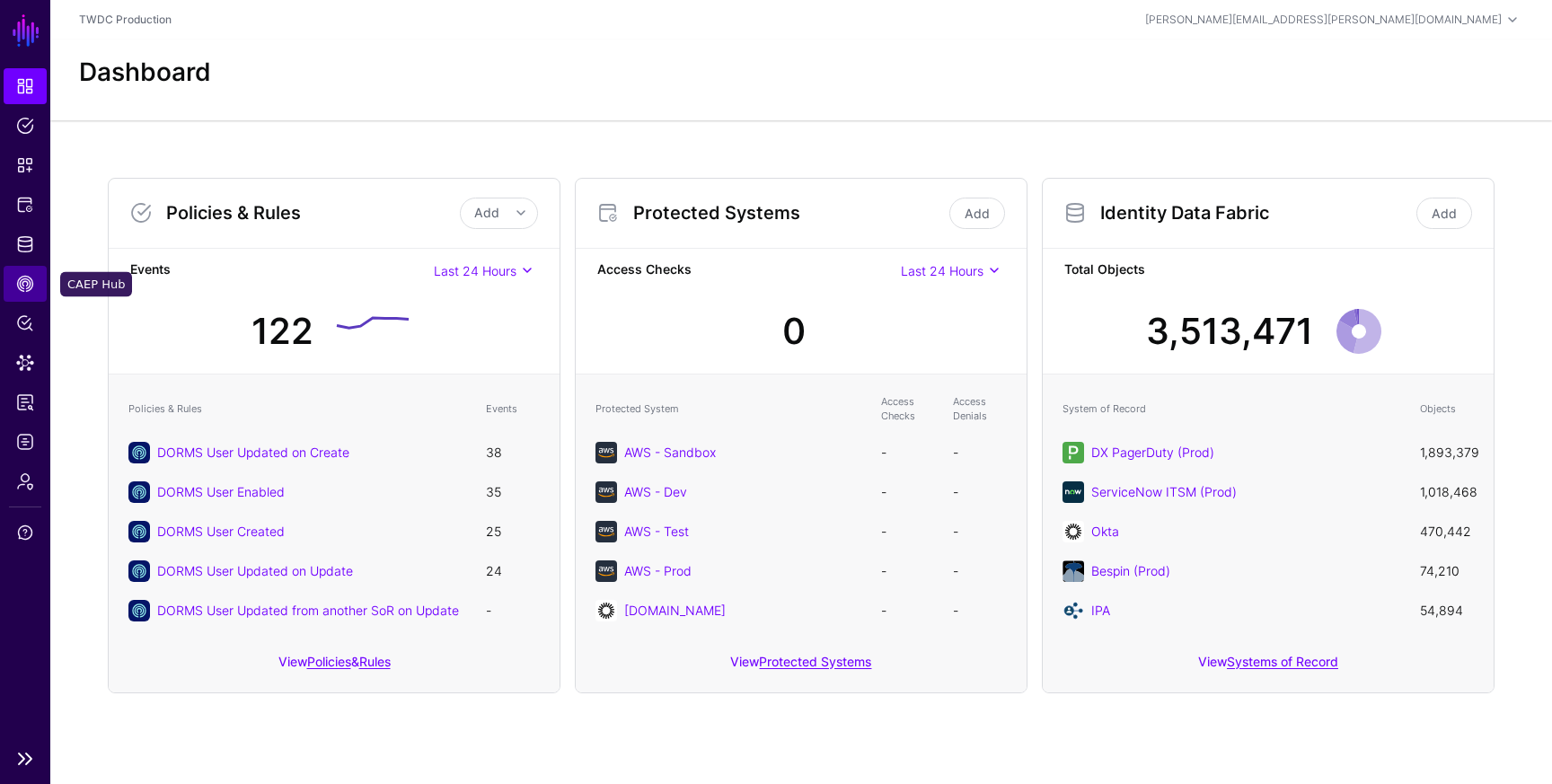
click at [27, 287] on span "CAEP Hub" at bounding box center [26, 284] width 18 height 18
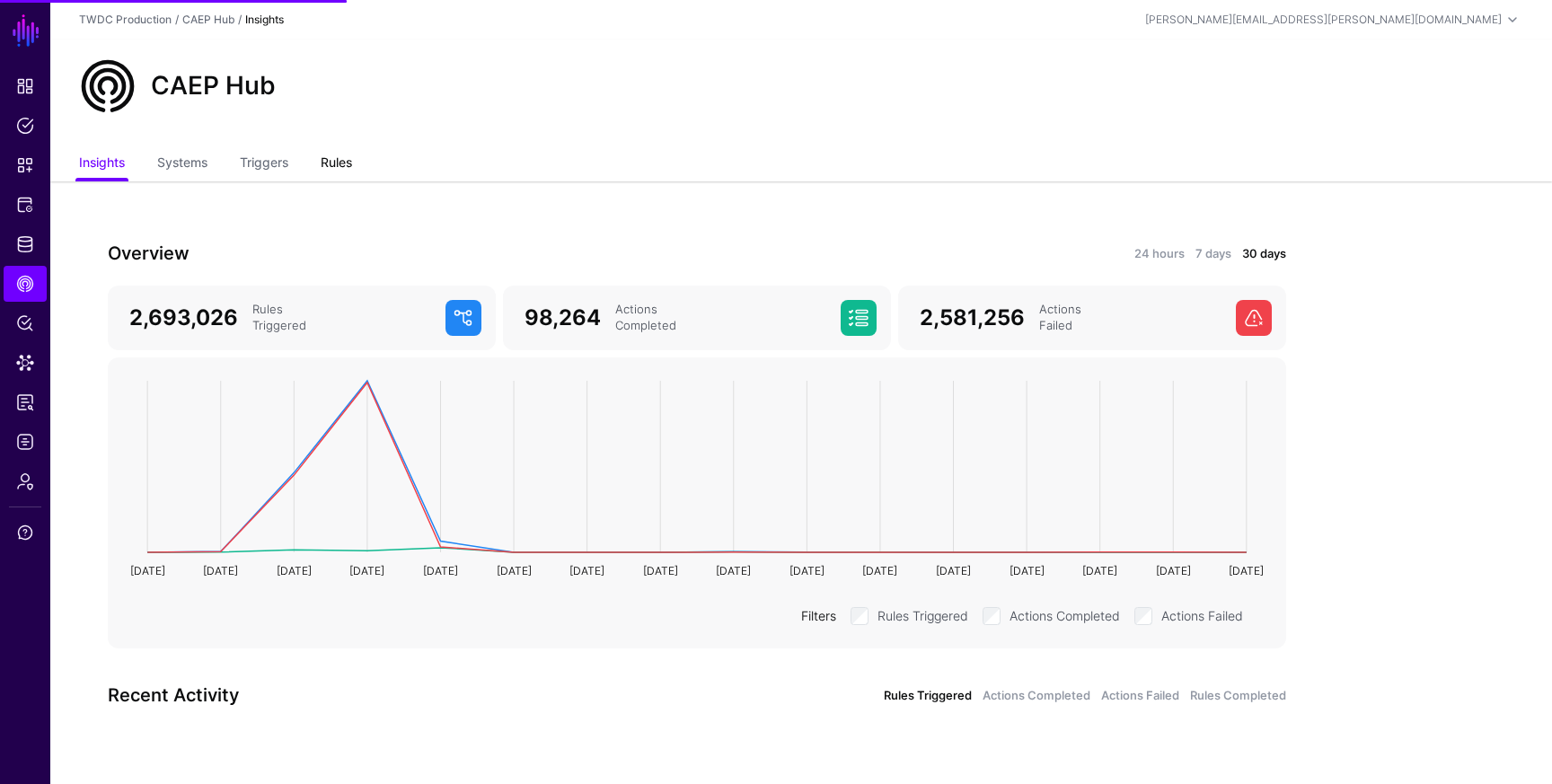
click at [326, 157] on link "Rules" at bounding box center [336, 163] width 31 height 34
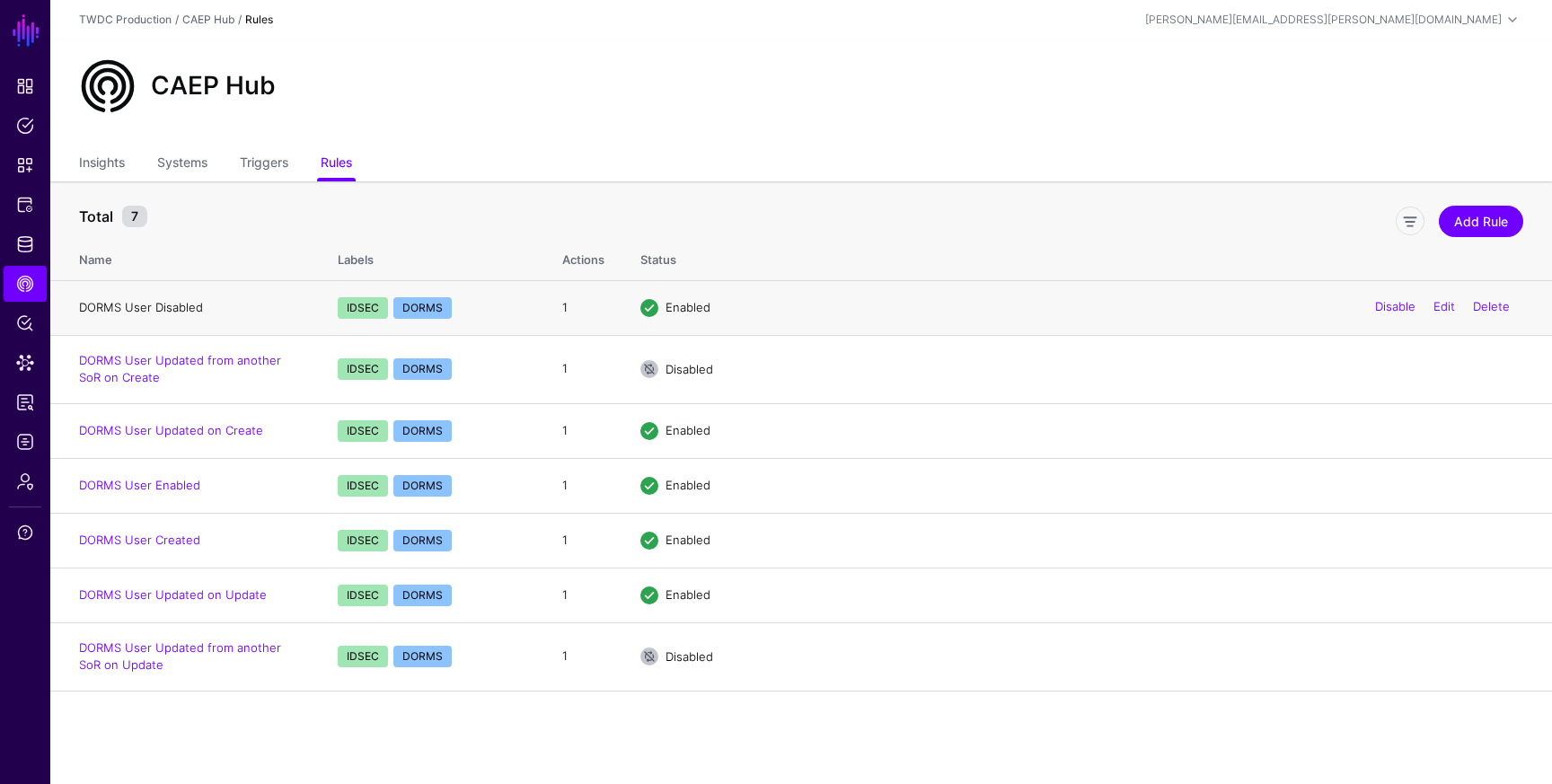
click at [150, 306] on link "DORMS User Disabled" at bounding box center [141, 307] width 124 height 15
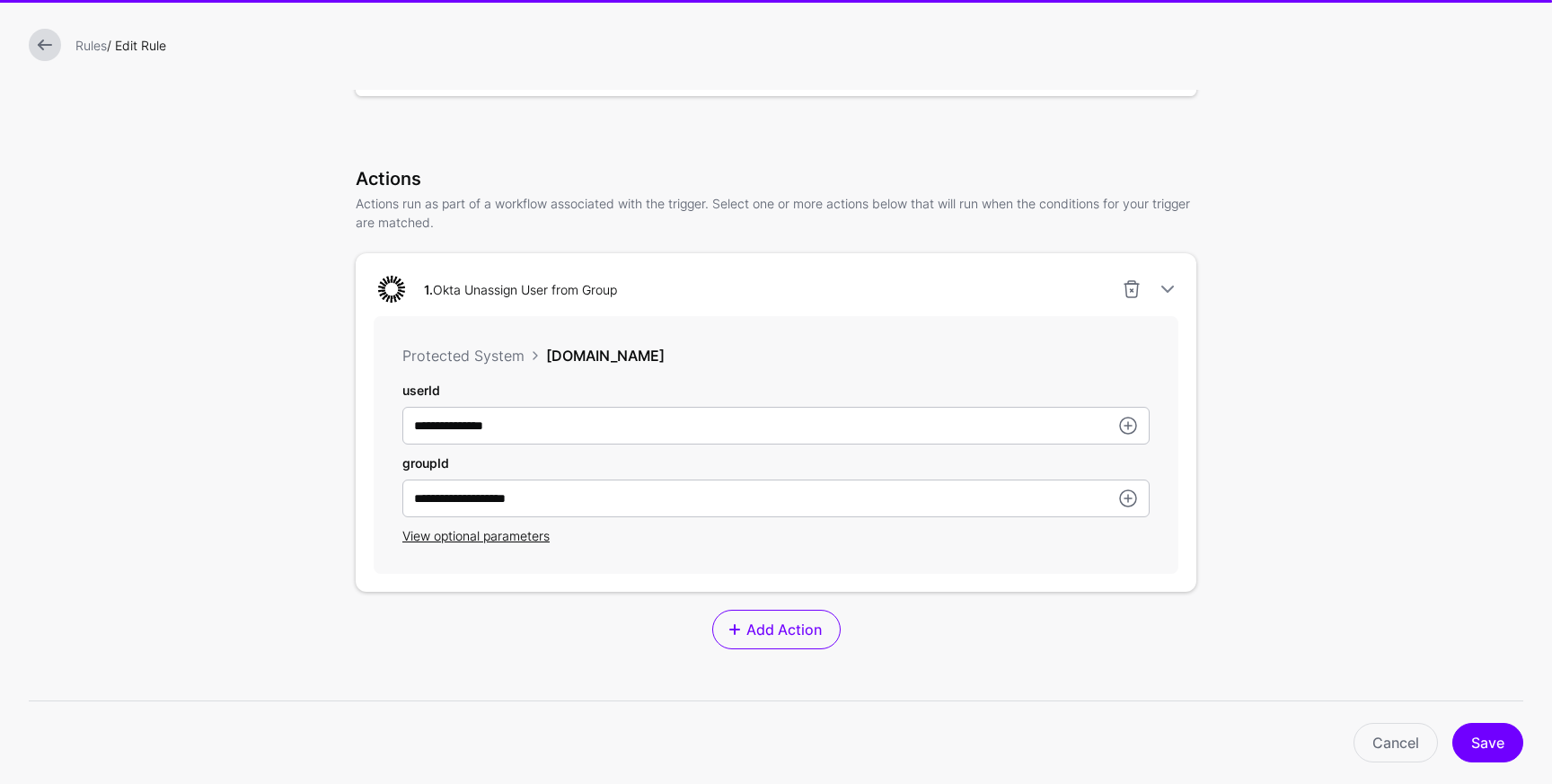
scroll to position [622, 0]
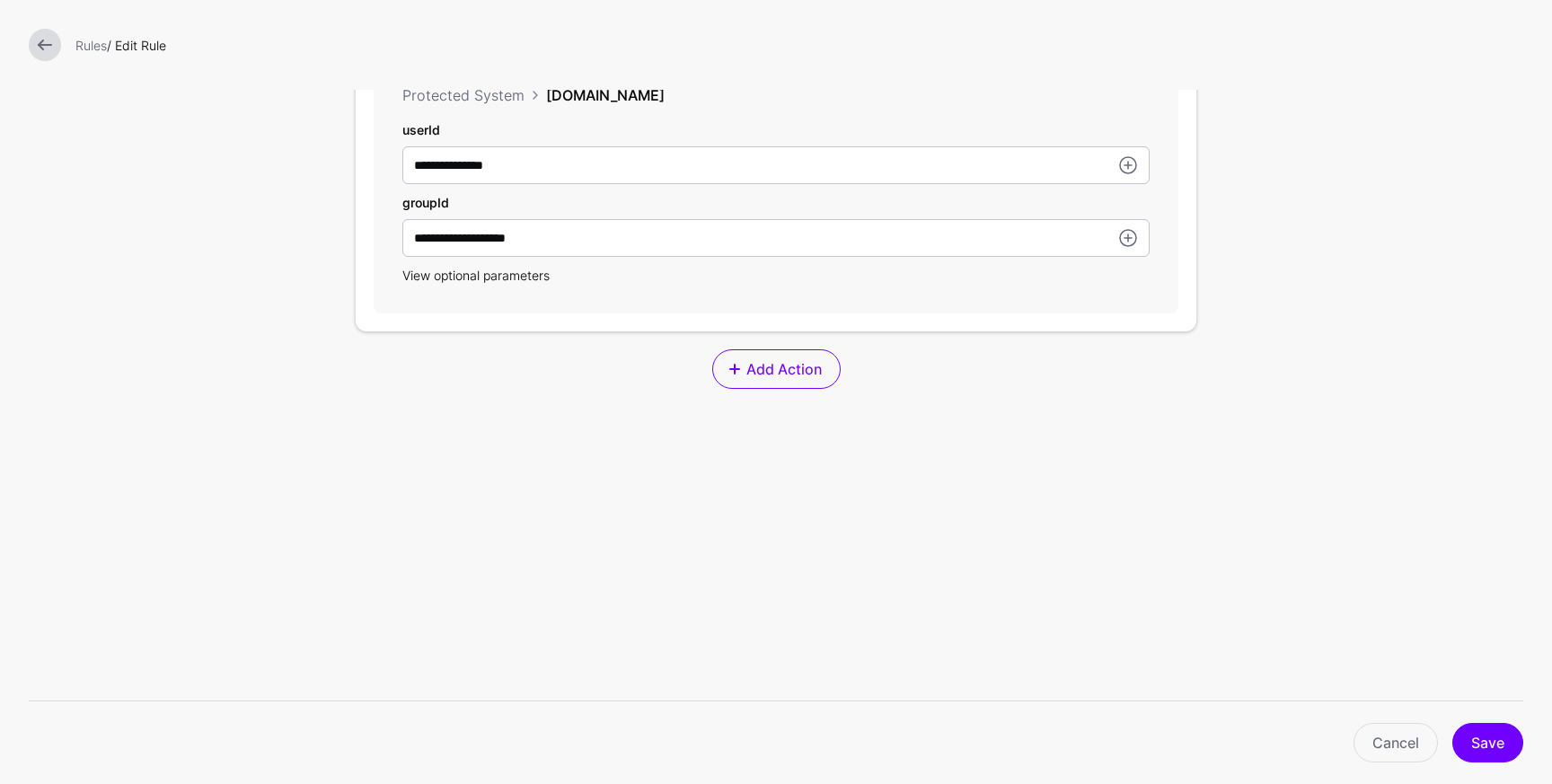
click at [487, 275] on span "View optional parameters" at bounding box center [475, 274] width 147 height 15
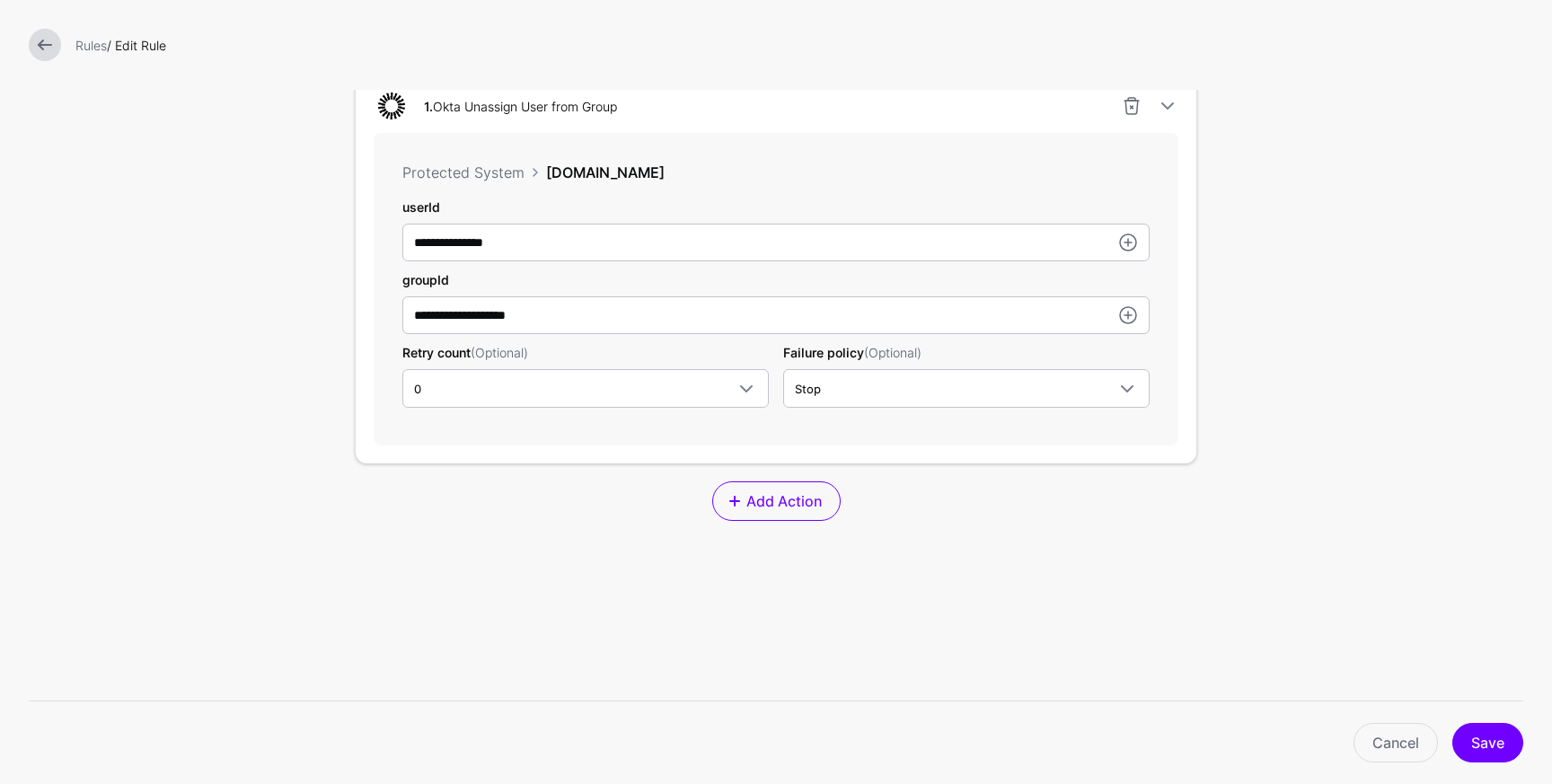
scroll to position [528, 0]
